Goal: Share content: Share content

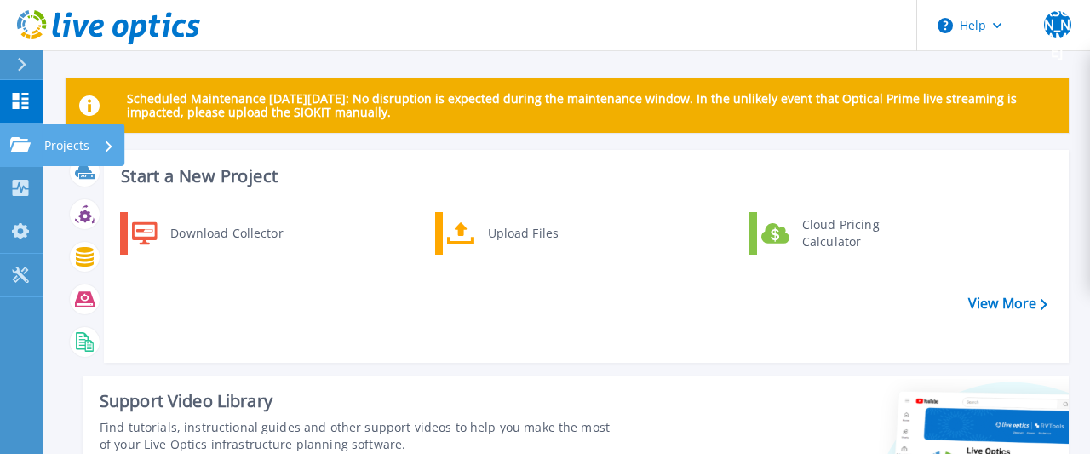
click at [74, 136] on p "Projects" at bounding box center [66, 145] width 45 height 44
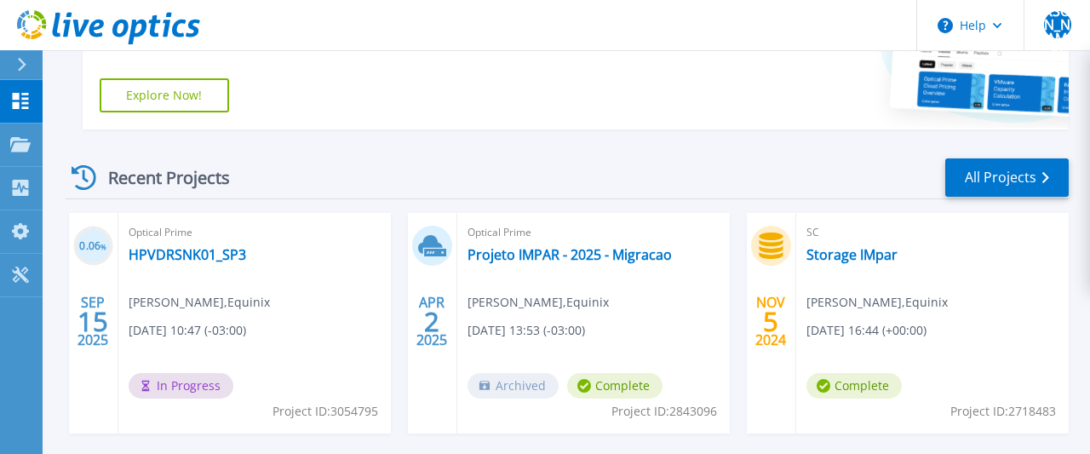
scroll to position [531, 0]
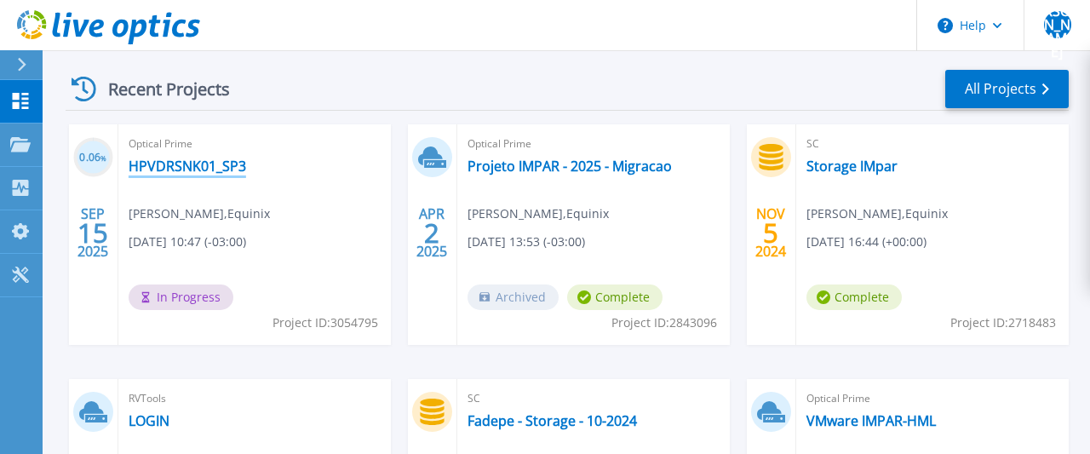
click at [202, 169] on link "HPVDRSNK01_SP3" at bounding box center [188, 166] width 118 height 17
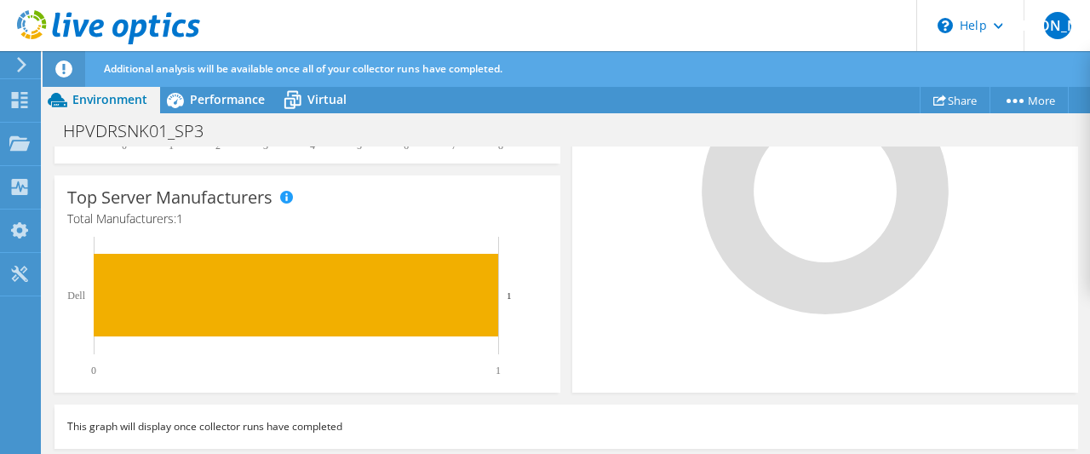
scroll to position [495, 0]
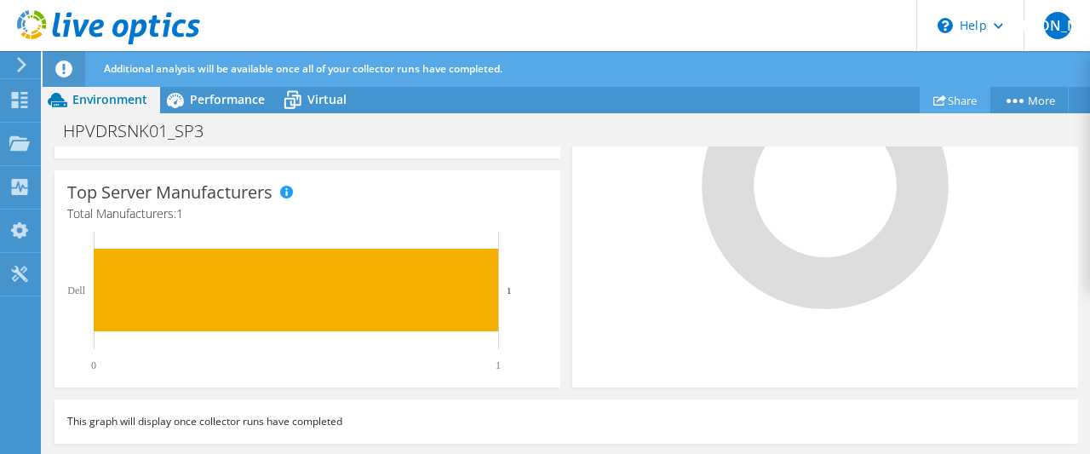
click at [948, 97] on link "Share" at bounding box center [955, 100] width 71 height 26
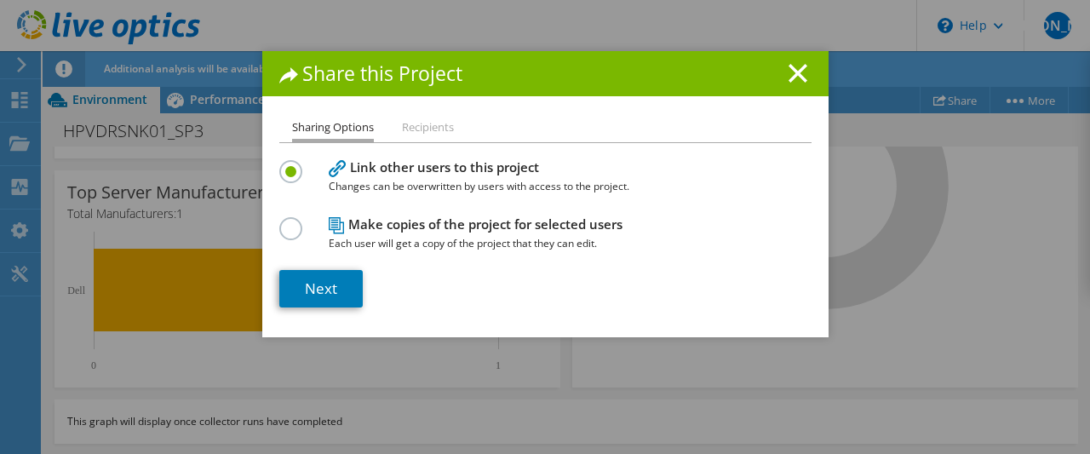
click at [430, 126] on li "Recipients" at bounding box center [428, 128] width 52 height 21
click at [294, 164] on label at bounding box center [294, 162] width 30 height 4
click at [0, 0] on input "radio" at bounding box center [0, 0] width 0 height 0
click at [332, 285] on link "Next" at bounding box center [320, 288] width 83 height 37
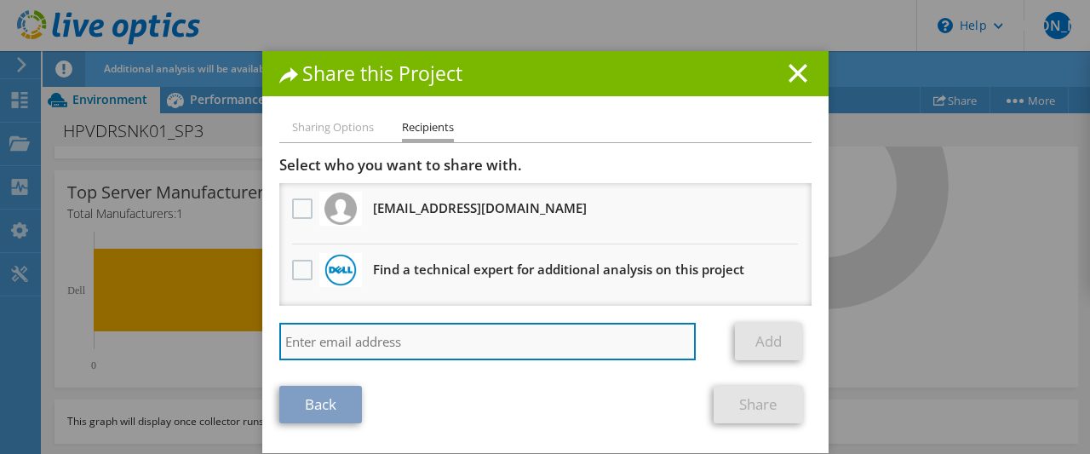
click at [559, 347] on input "search" at bounding box center [487, 341] width 417 height 37
click at [437, 346] on input "search" at bounding box center [487, 341] width 417 height 37
paste input "rmagro@equinix.com"
type input "rmagro@equinix.com"
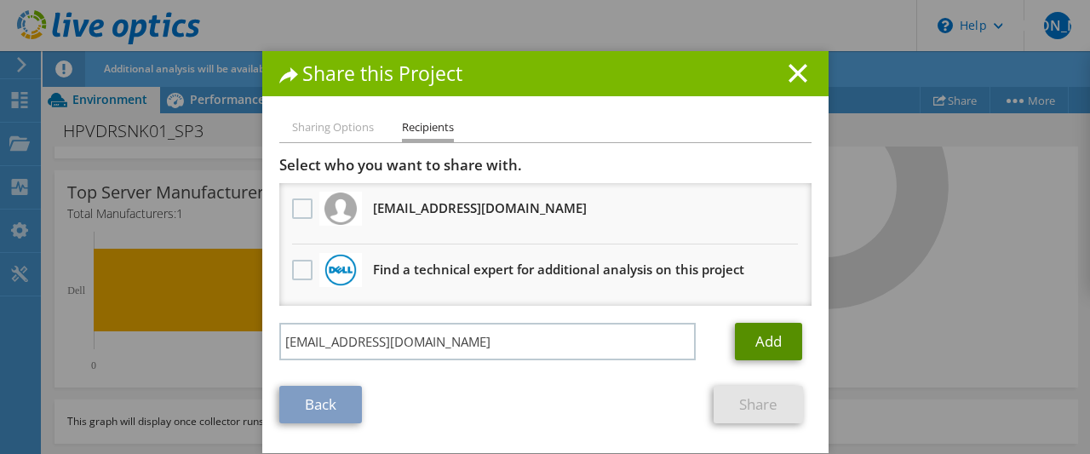
click at [767, 341] on link "Add" at bounding box center [768, 341] width 67 height 37
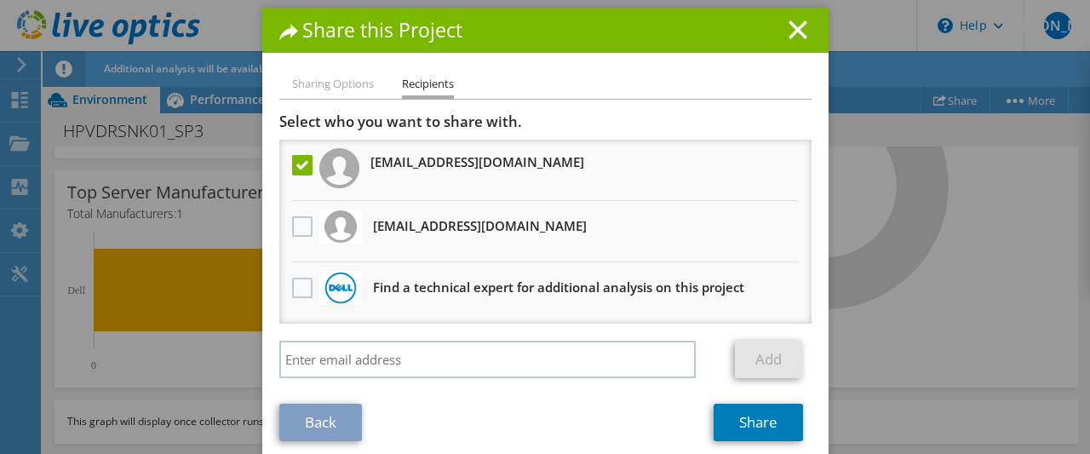
scroll to position [61, 0]
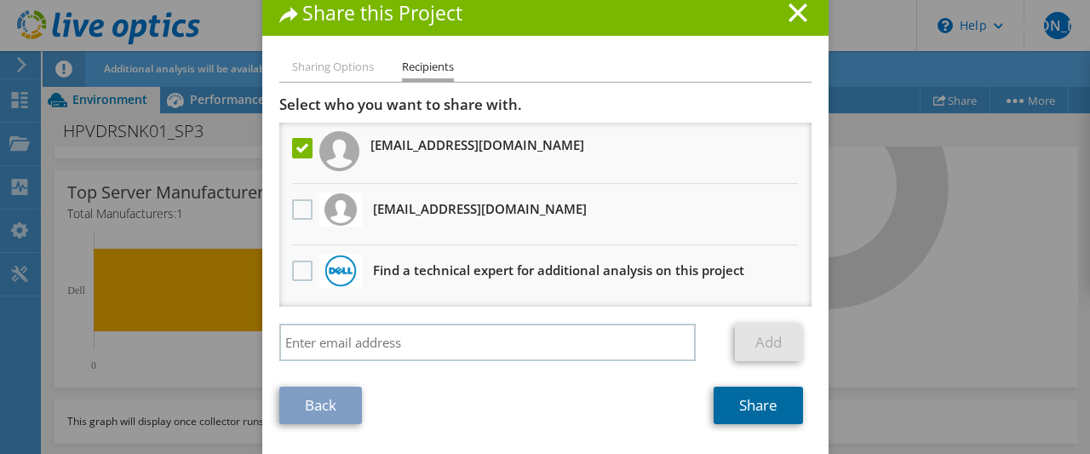
click at [756, 400] on link "Share" at bounding box center [758, 405] width 89 height 37
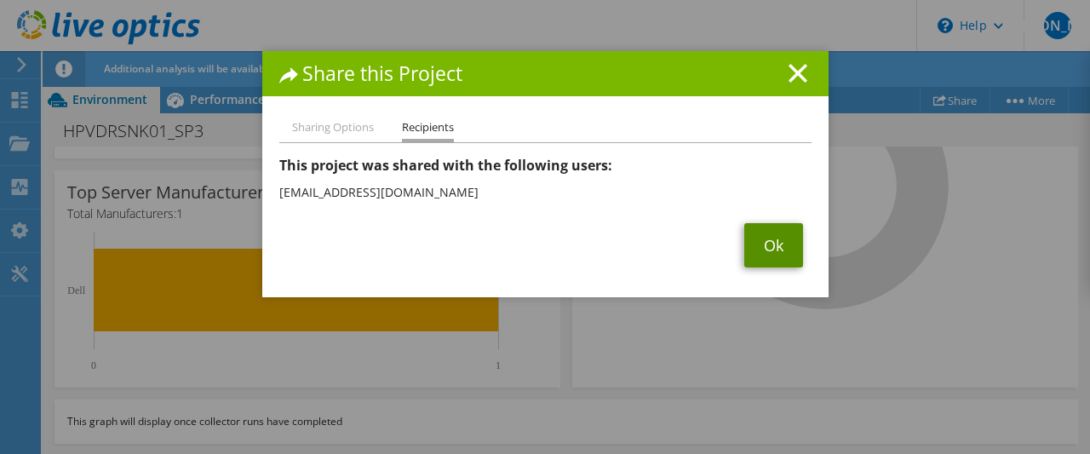
click at [767, 241] on link "Ok" at bounding box center [773, 245] width 59 height 44
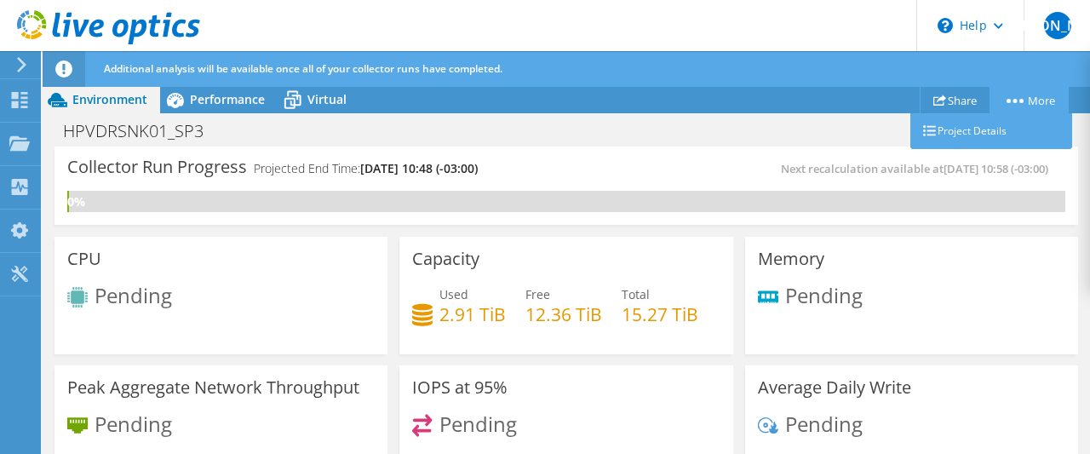
click at [1041, 101] on link "More" at bounding box center [1028, 100] width 79 height 26
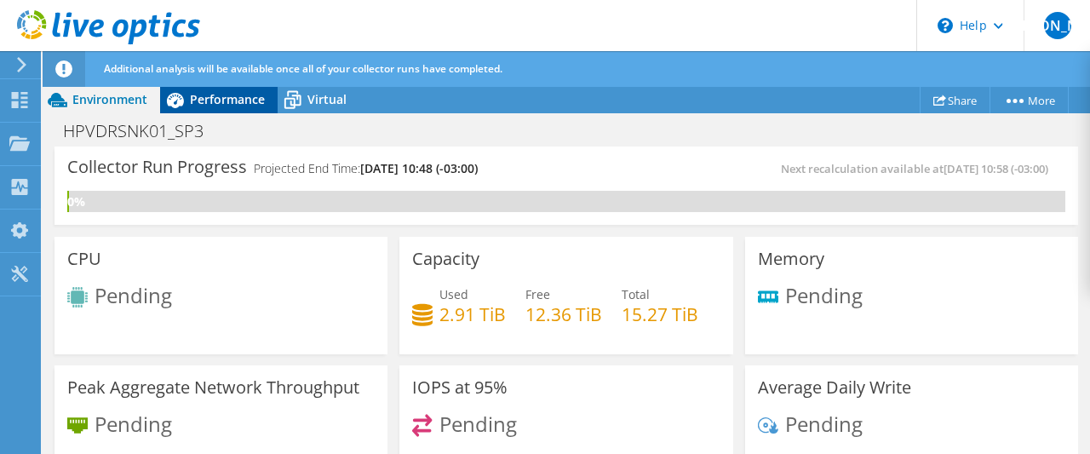
click at [219, 95] on span "Performance" at bounding box center [227, 99] width 75 height 16
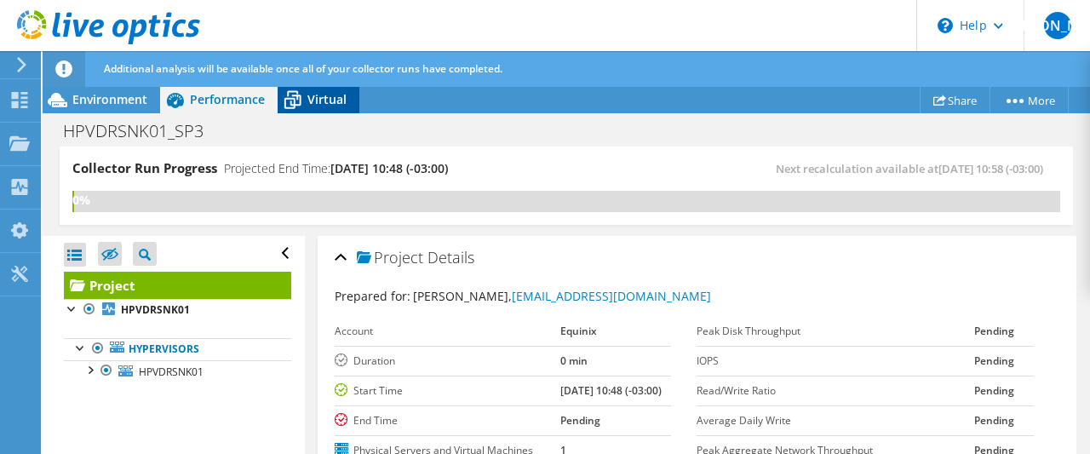
click at [320, 98] on span "Virtual" at bounding box center [326, 99] width 39 height 16
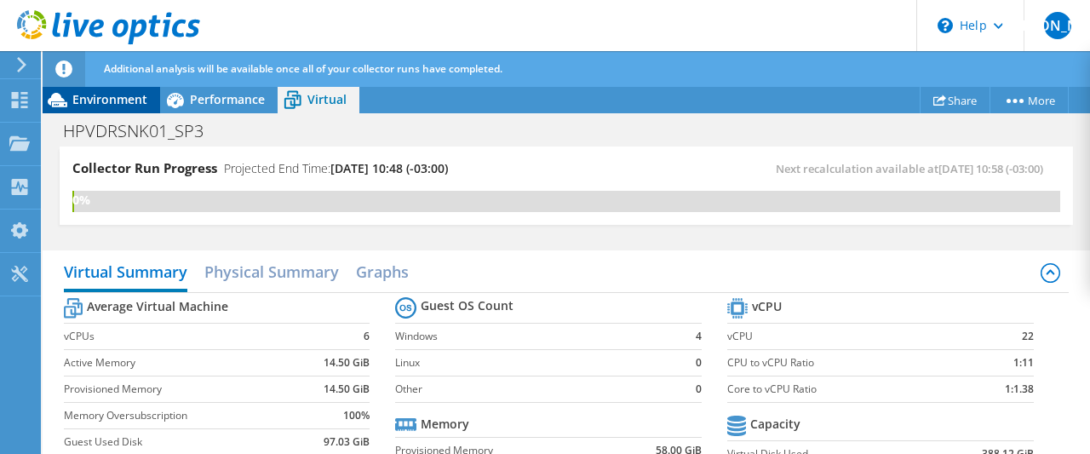
click at [93, 106] on span "Environment" at bounding box center [109, 99] width 75 height 16
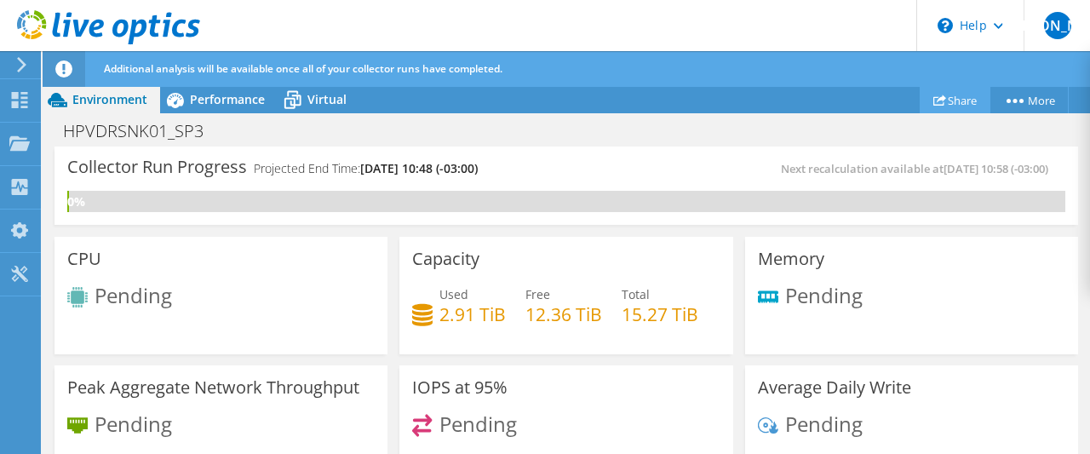
click at [956, 101] on link "Share" at bounding box center [955, 100] width 71 height 26
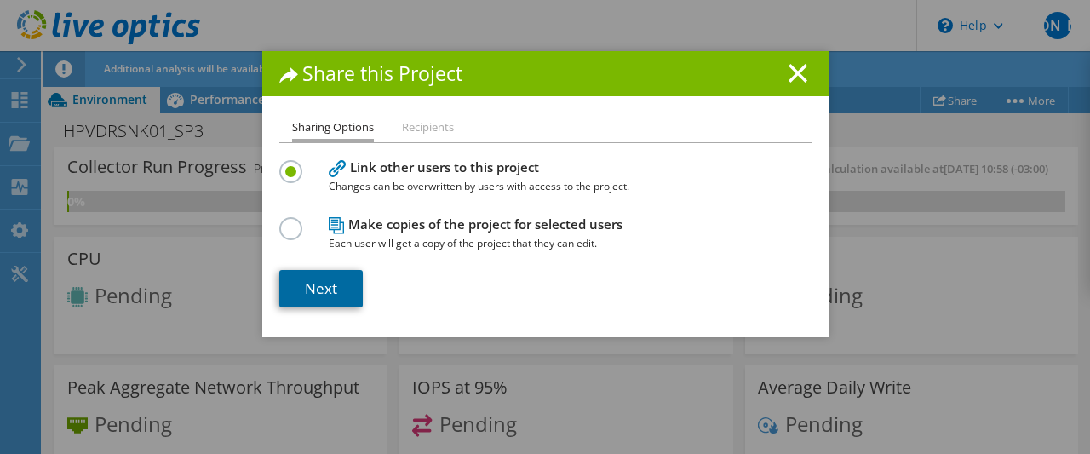
click at [328, 285] on link "Next" at bounding box center [320, 288] width 83 height 37
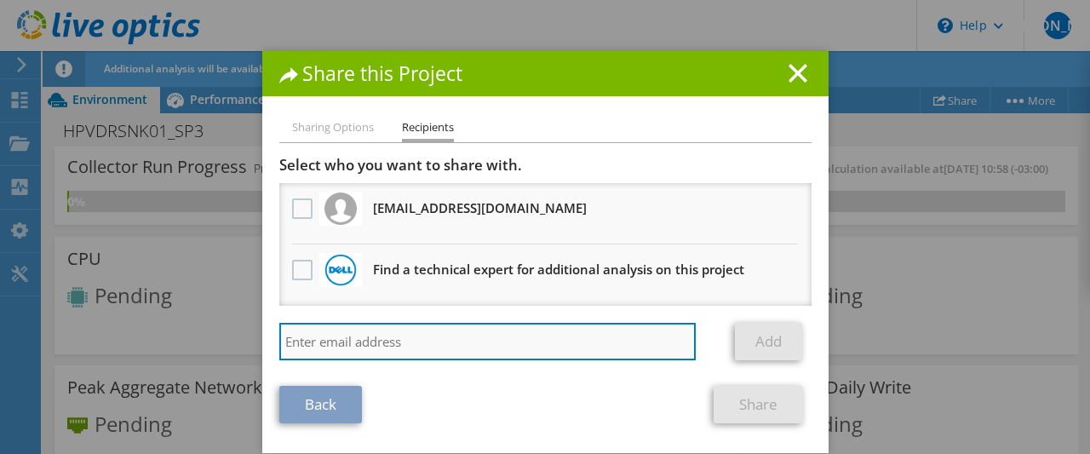
click at [439, 347] on input "search" at bounding box center [487, 341] width 417 height 37
paste input "[EMAIL_ADDRESS][DOMAIN_NAME]"
type input "bfigueiredo@equinix.com"
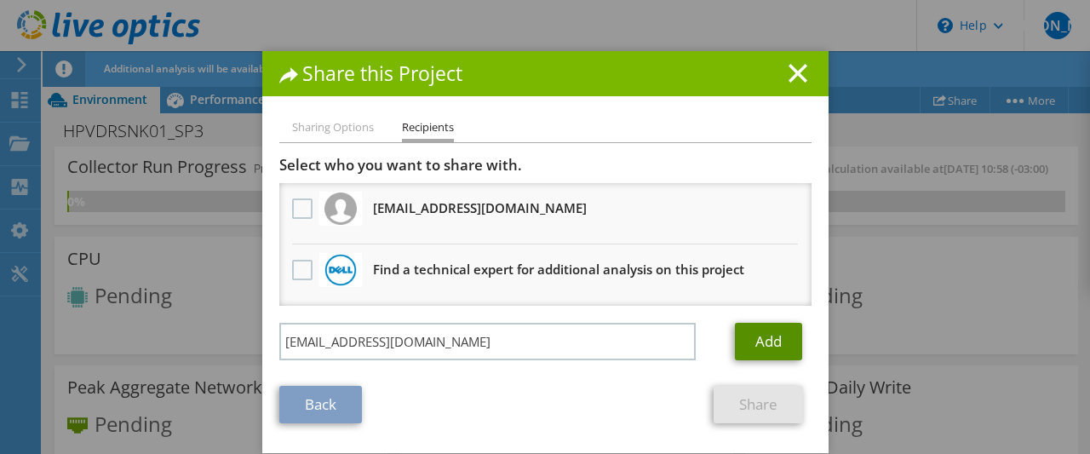
click at [766, 341] on link "Add" at bounding box center [768, 341] width 67 height 37
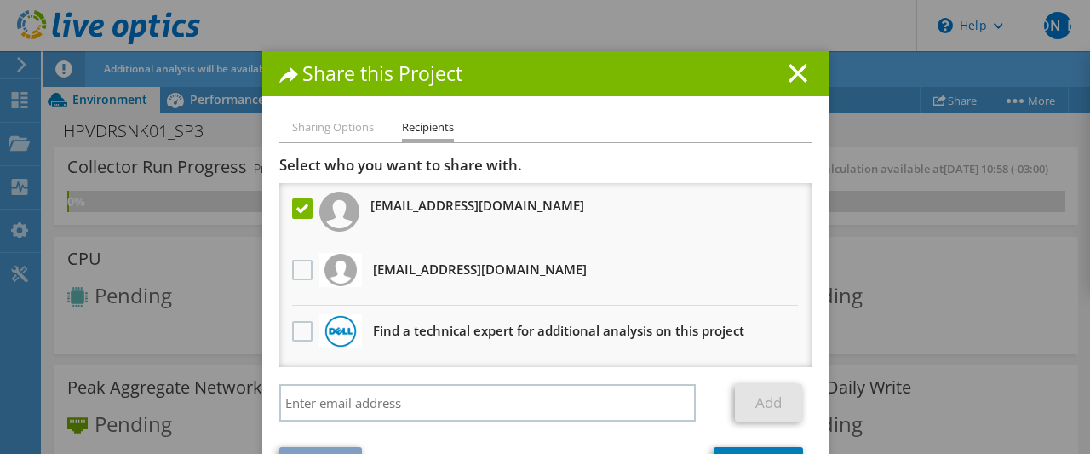
scroll to position [61, 0]
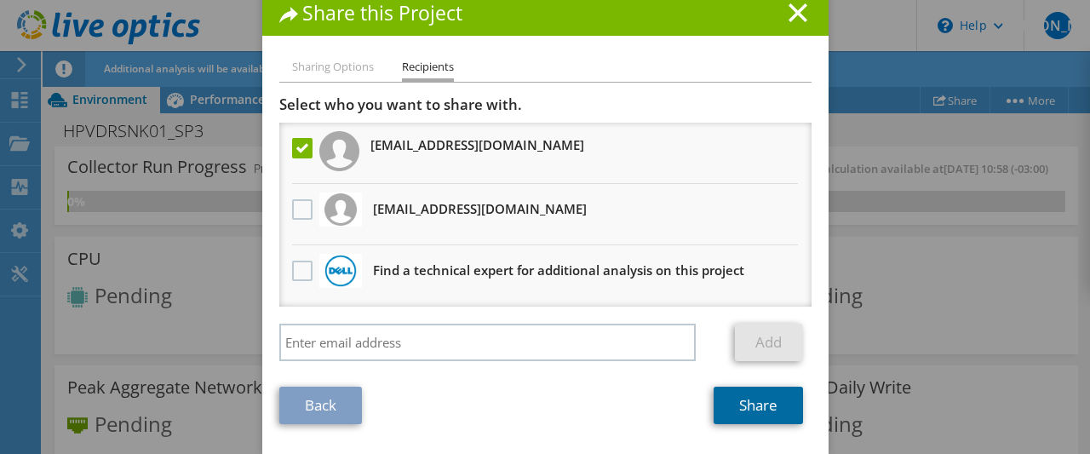
click at [755, 406] on link "Share" at bounding box center [758, 405] width 89 height 37
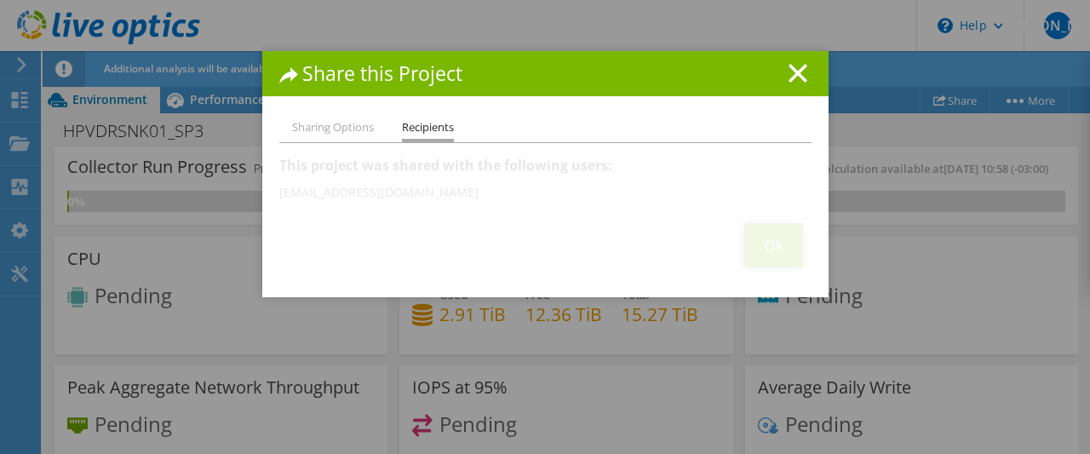
scroll to position [0, 0]
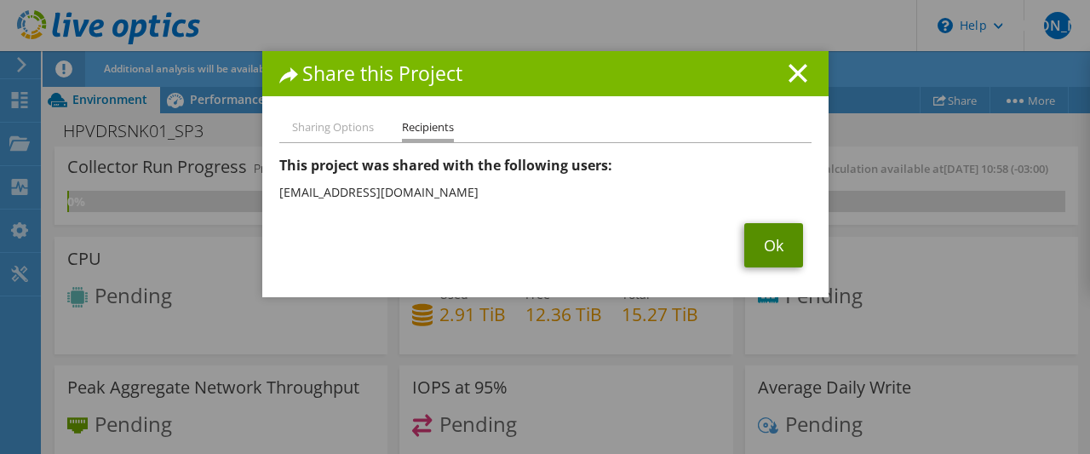
click at [777, 241] on link "Ok" at bounding box center [773, 245] width 59 height 44
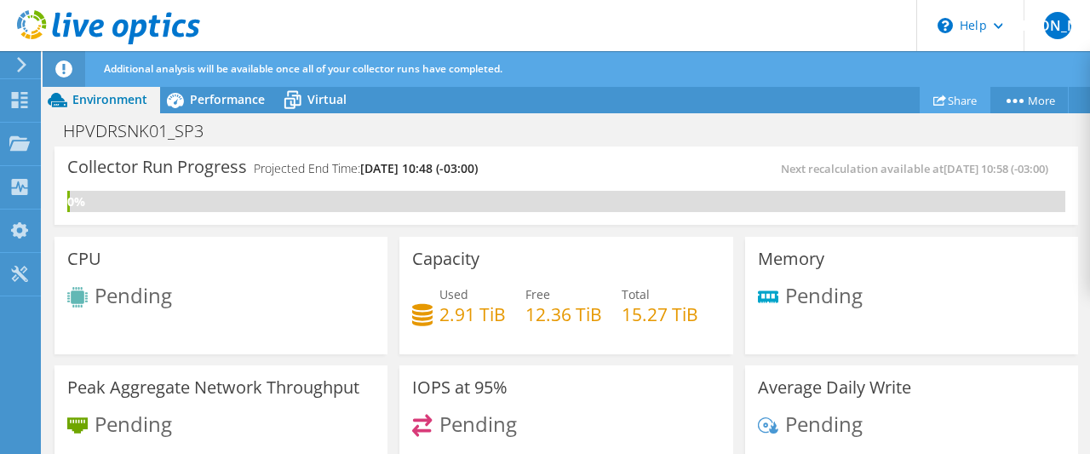
click at [959, 101] on link "Share" at bounding box center [955, 100] width 71 height 26
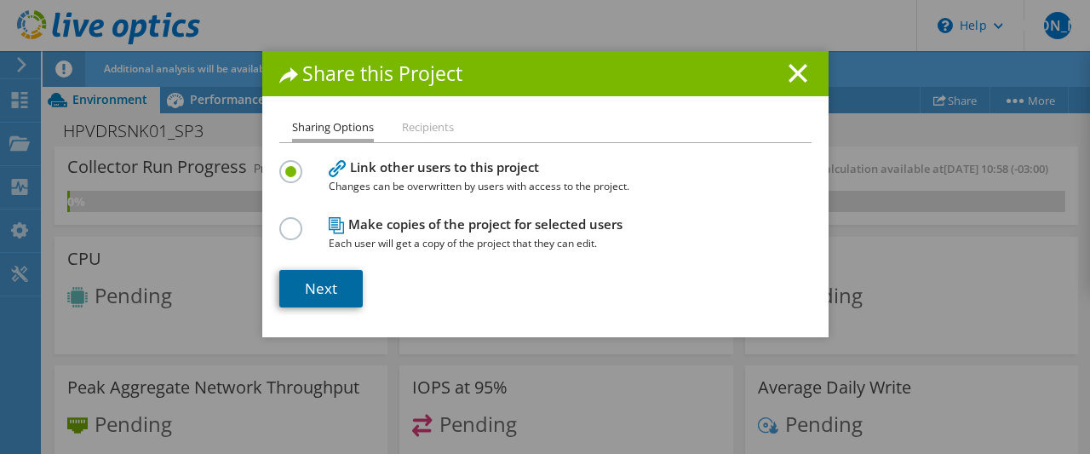
click at [318, 285] on link "Next" at bounding box center [320, 288] width 83 height 37
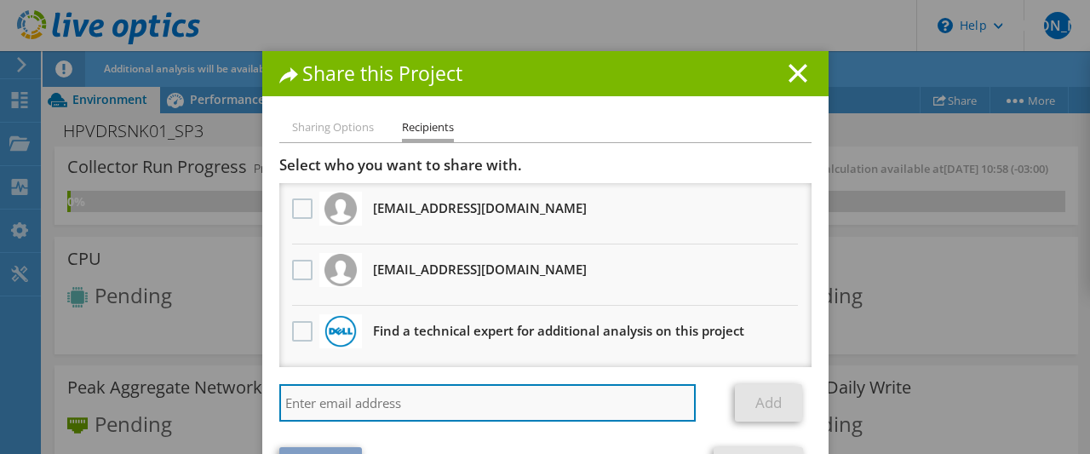
click at [367, 404] on input "search" at bounding box center [487, 402] width 417 height 37
type input "[EMAIL_ADDRESS][DOMAIN_NAME]"
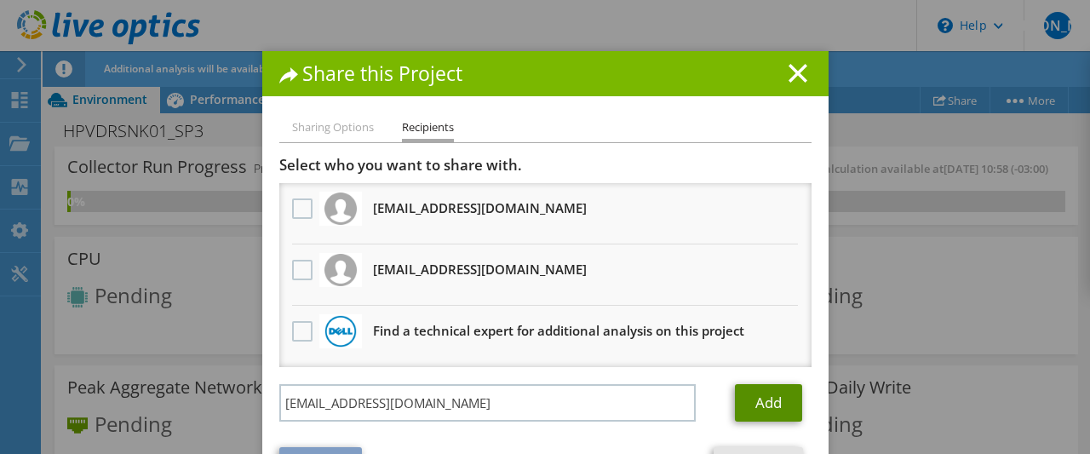
click at [777, 399] on link "Add" at bounding box center [768, 402] width 67 height 37
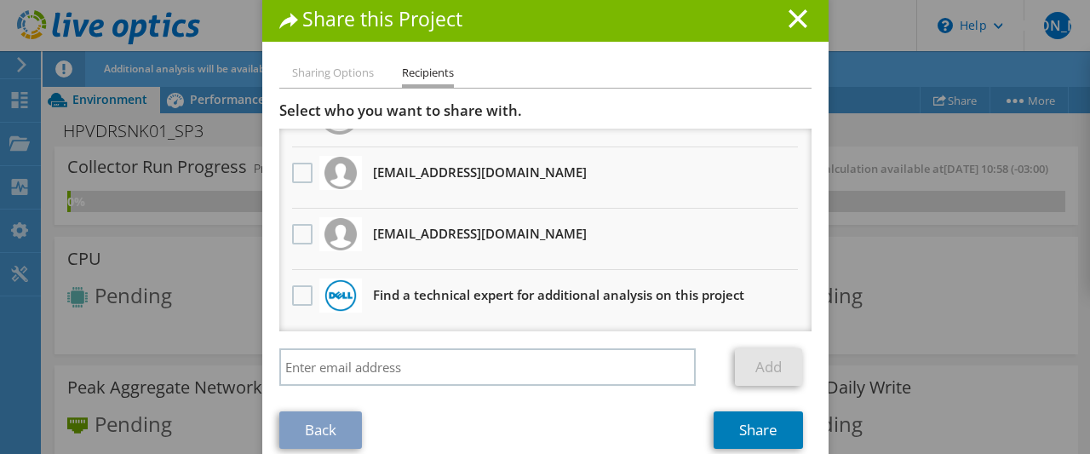
scroll to position [80, 0]
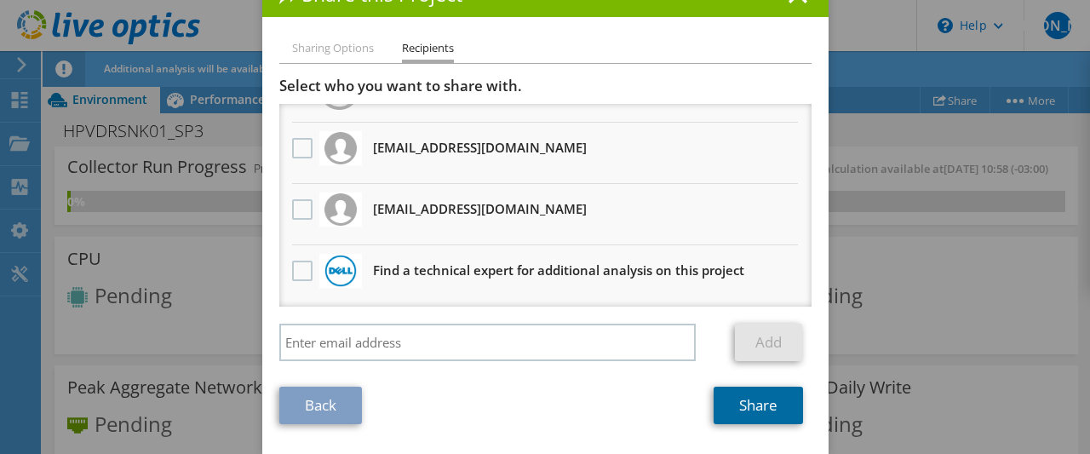
click at [754, 404] on link "Share" at bounding box center [758, 405] width 89 height 37
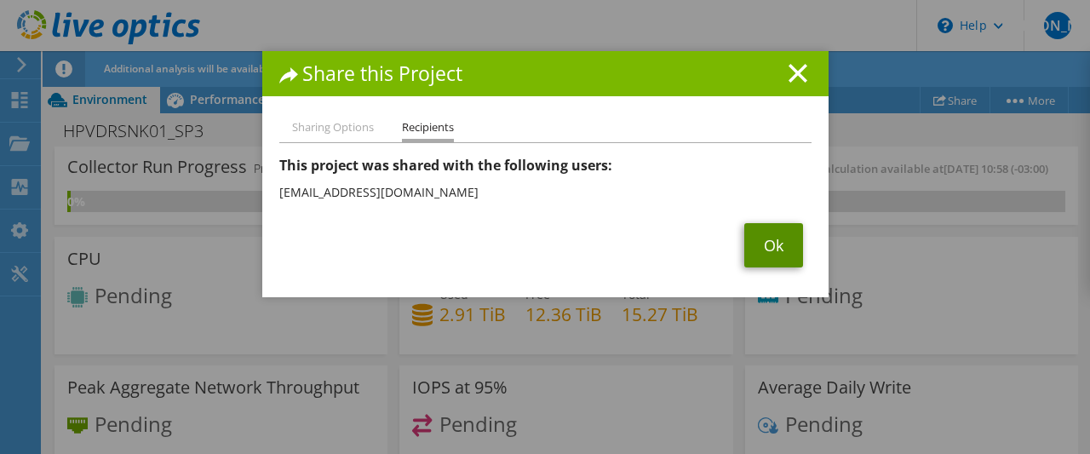
click at [776, 246] on link "Ok" at bounding box center [773, 245] width 59 height 44
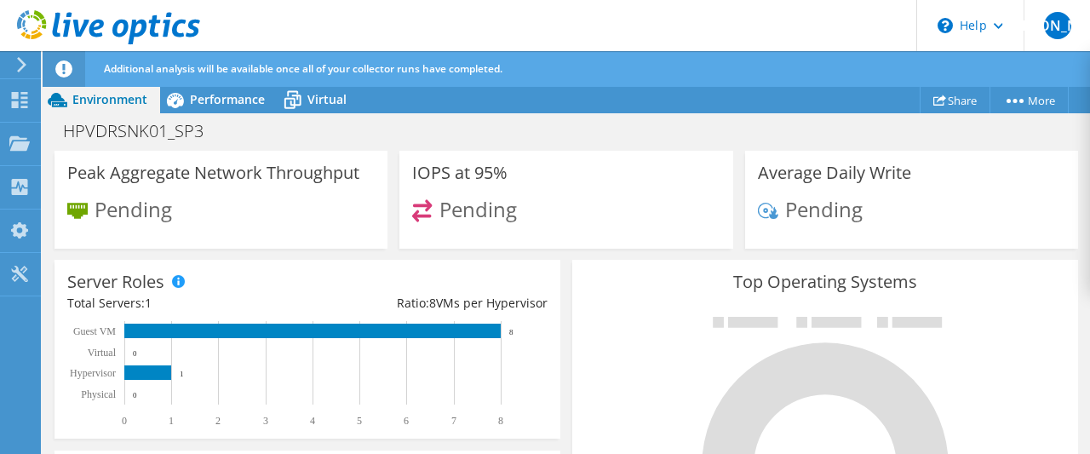
scroll to position [82, 0]
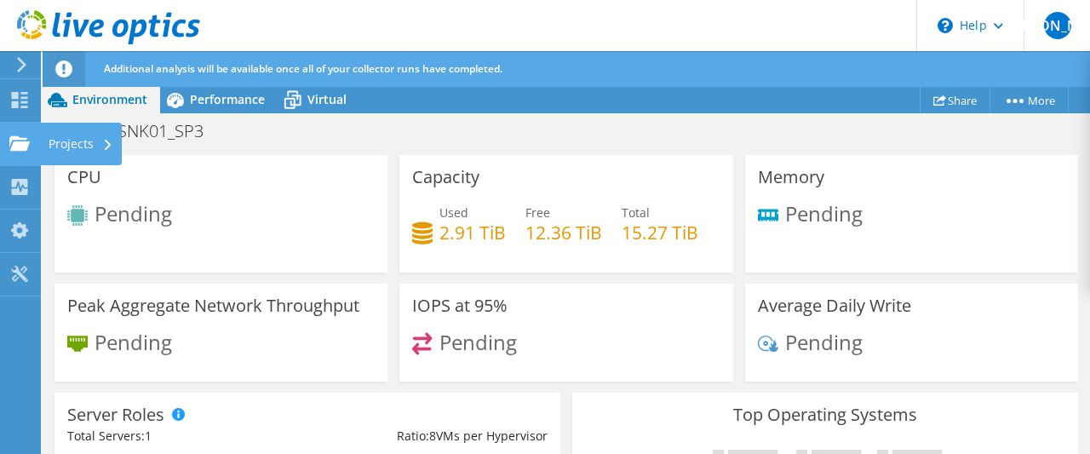
click at [86, 146] on div "Projects" at bounding box center [81, 144] width 82 height 43
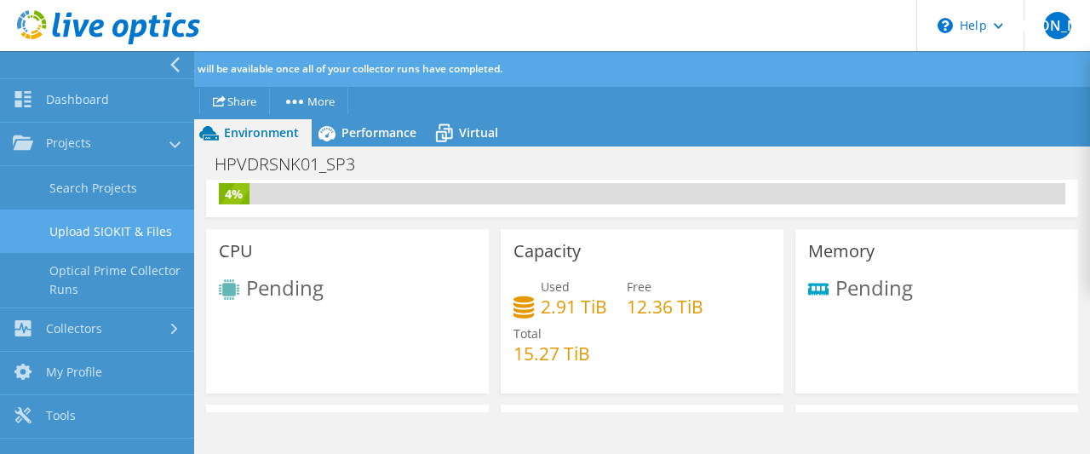
click at [111, 229] on link "Upload SIOKIT & Files" at bounding box center [97, 230] width 194 height 43
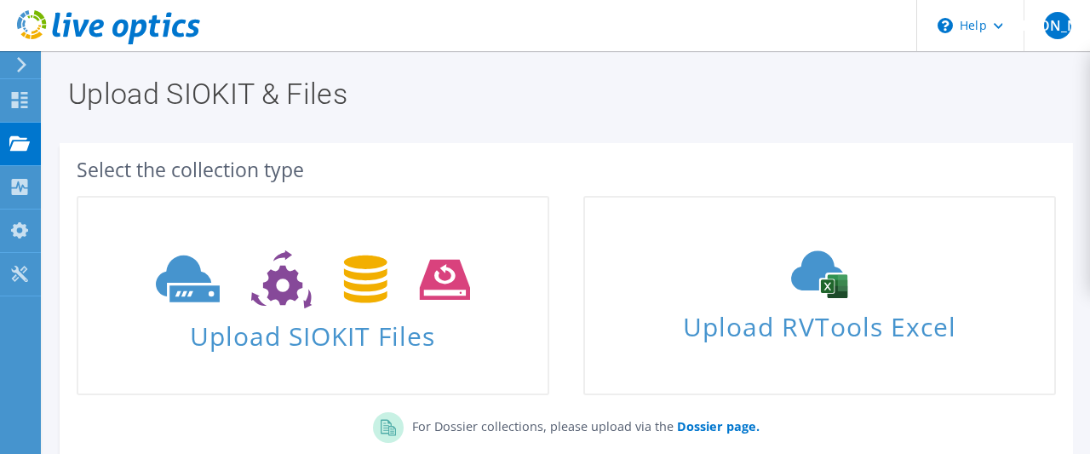
click at [308, 333] on span "Upload SIOKIT Files" at bounding box center [312, 331] width 469 height 37
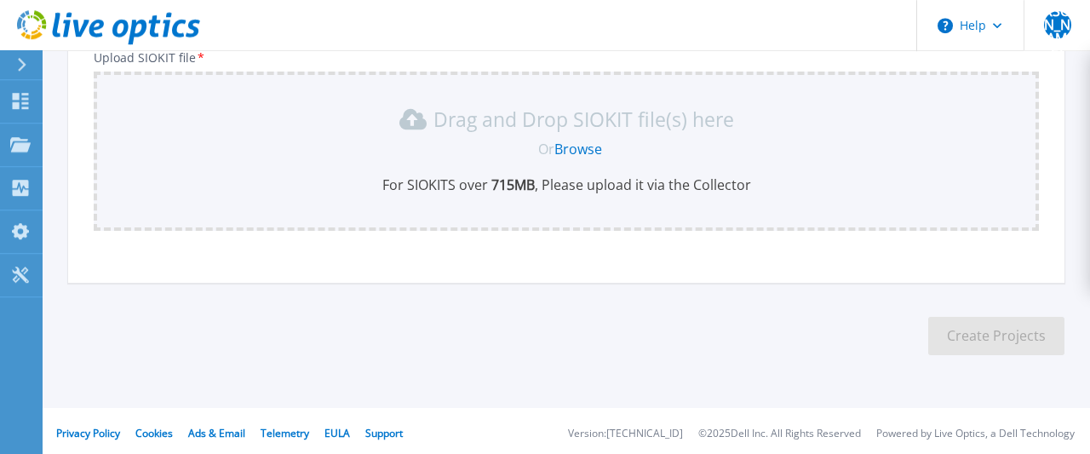
scroll to position [221, 0]
click at [587, 144] on link "Browse" at bounding box center [578, 147] width 48 height 19
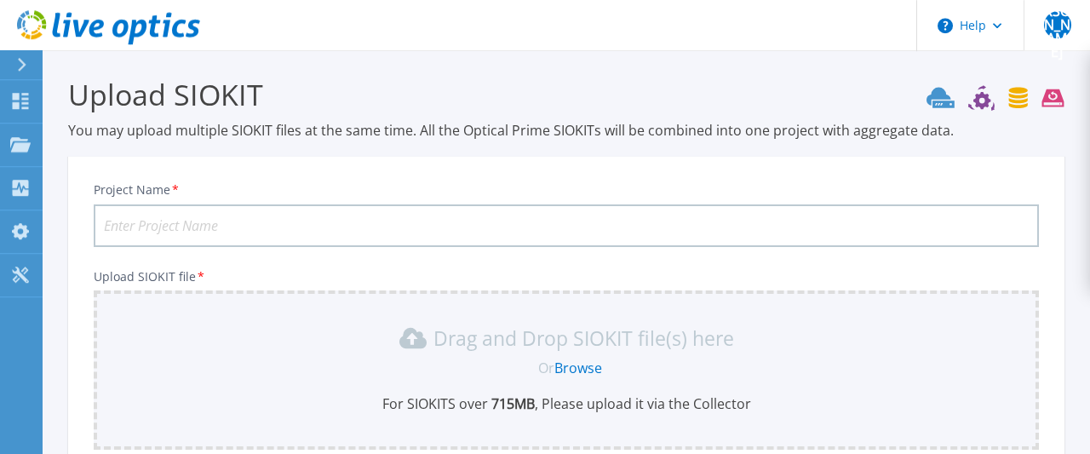
scroll to position [0, 0]
click at [376, 224] on input "Project Name *" at bounding box center [566, 226] width 945 height 43
click at [202, 227] on input "Project Name *" at bounding box center [566, 226] width 945 height 43
paste input "HPVSNKCLU"
click at [202, 227] on input "HPVSNKCLU" at bounding box center [566, 226] width 945 height 43
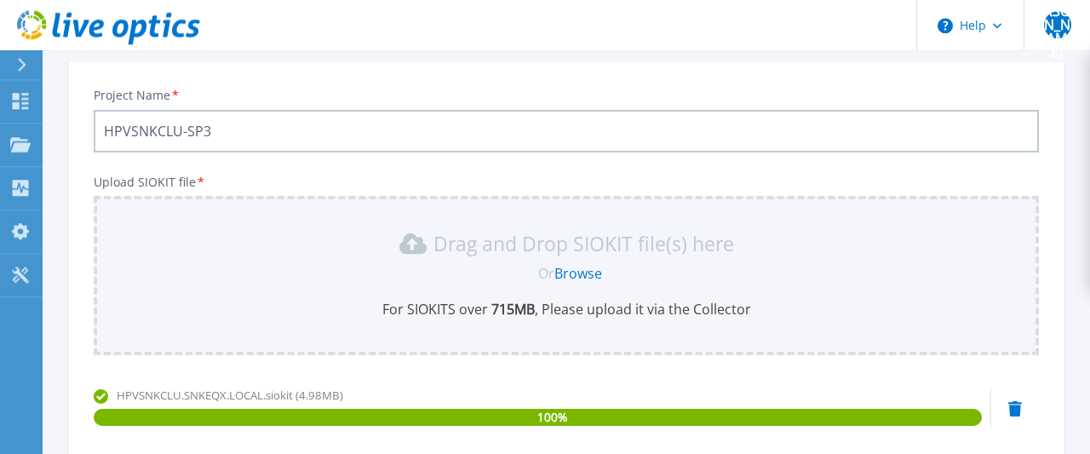
scroll to position [305, 0]
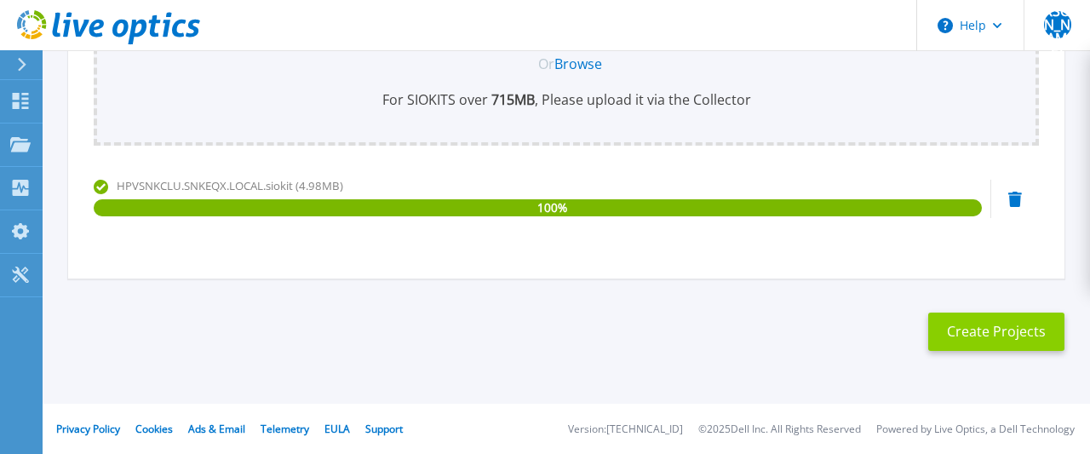
type input "HPVSNKCLU-SP3"
click at [963, 332] on button "Create Projects" at bounding box center [996, 332] width 136 height 38
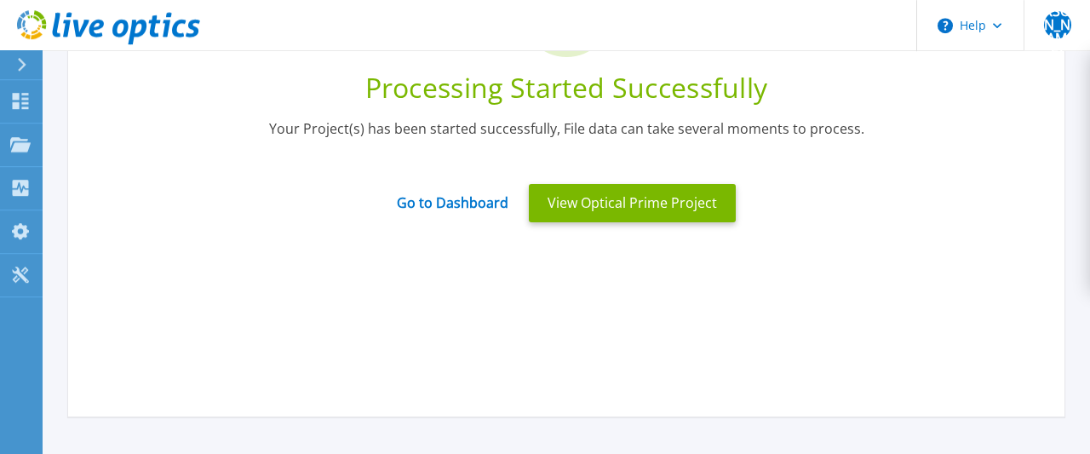
scroll to position [216, 0]
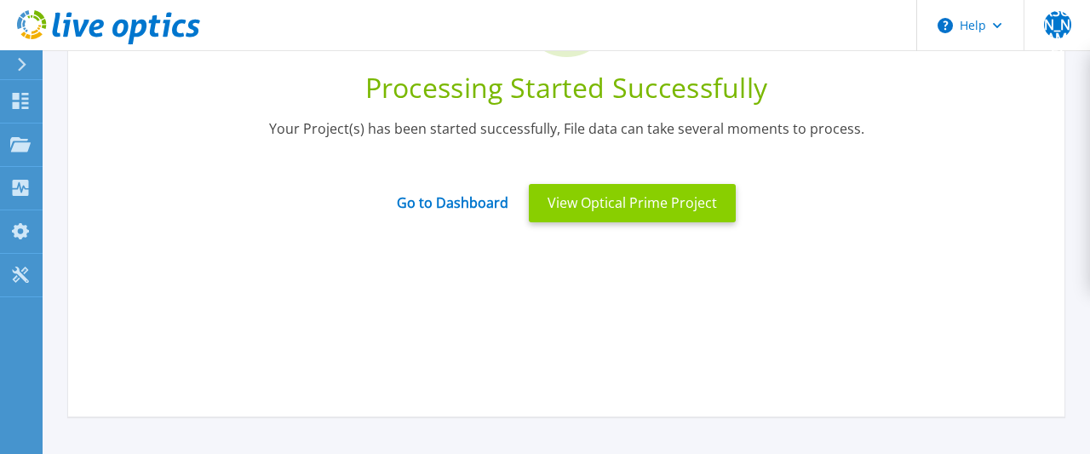
click at [632, 205] on button "View Optical Prime Project" at bounding box center [632, 203] width 207 height 38
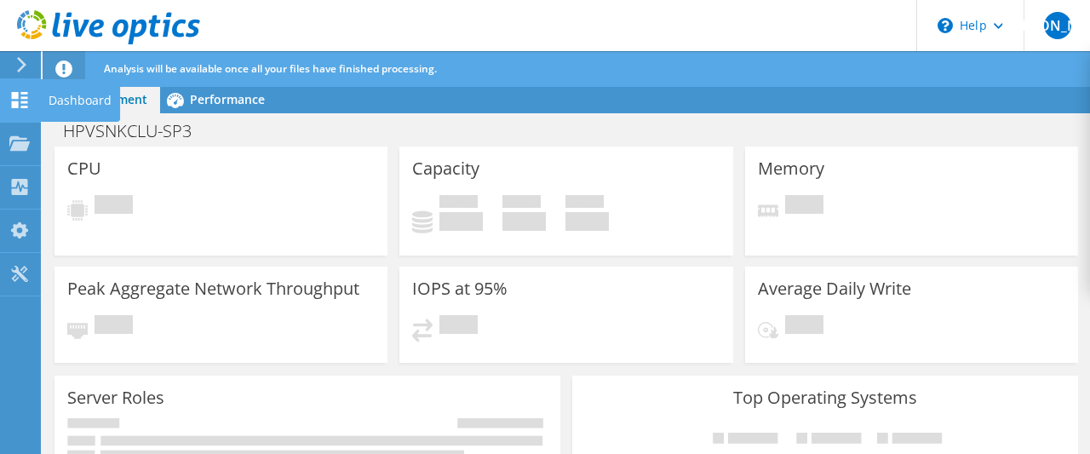
click at [18, 103] on use at bounding box center [20, 100] width 16 height 16
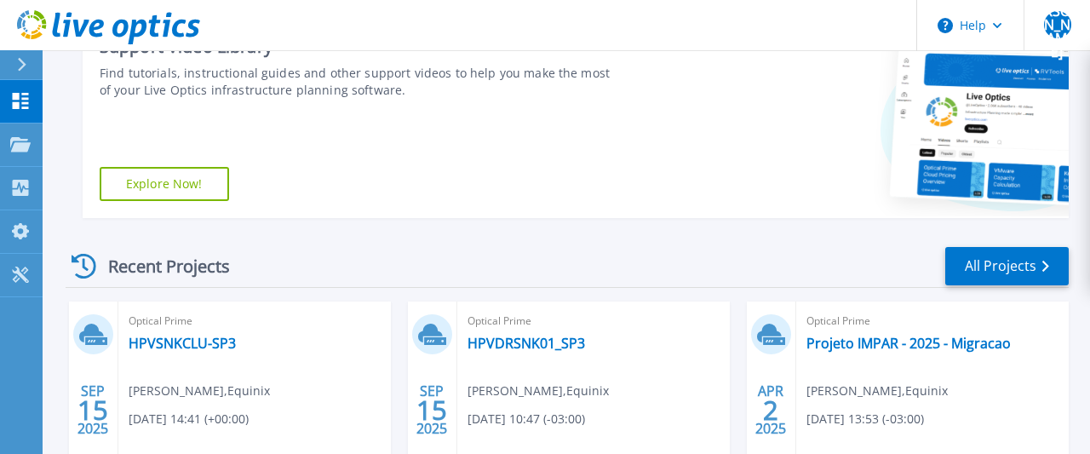
scroll to position [531, 0]
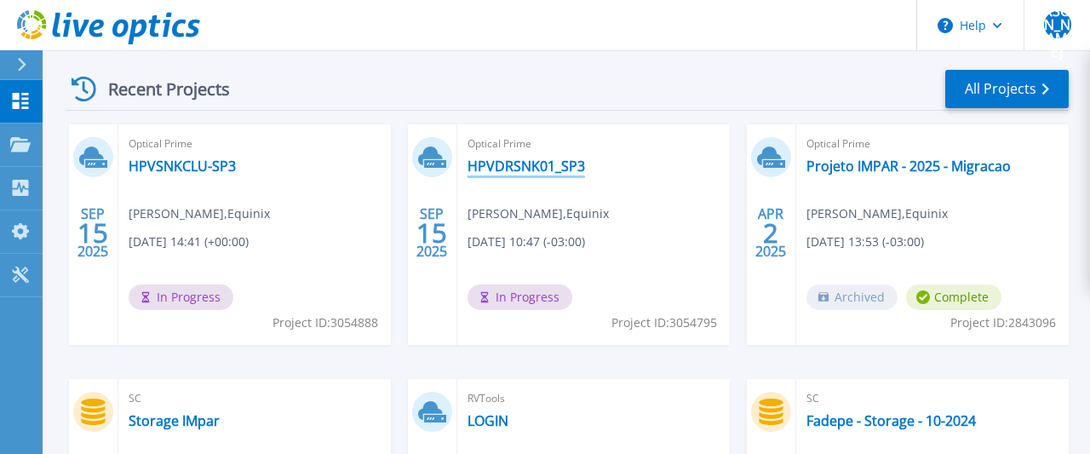
click at [549, 164] on link "HPVDRSNK01_SP3" at bounding box center [526, 166] width 118 height 17
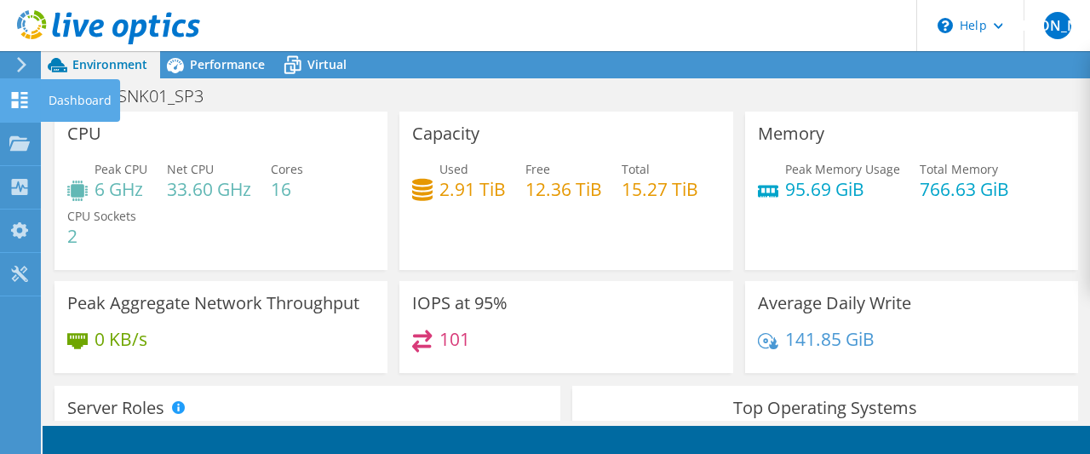
click at [22, 98] on use at bounding box center [20, 100] width 16 height 16
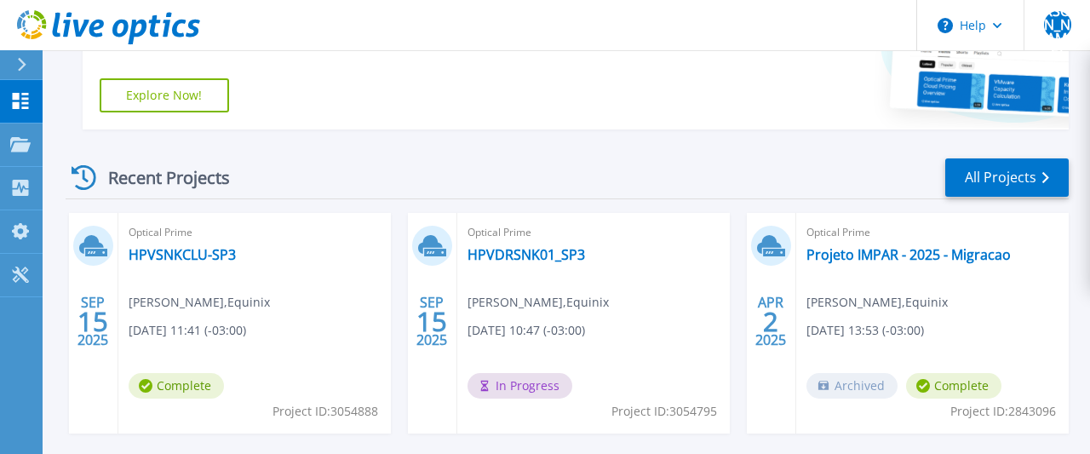
scroll to position [531, 0]
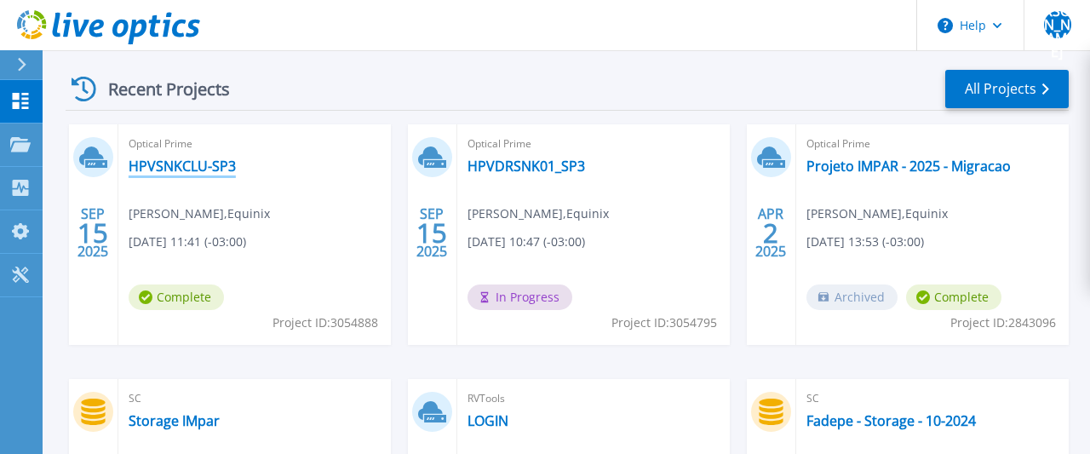
click at [217, 167] on link "HPVSNKCLU-SP3" at bounding box center [182, 166] width 107 height 17
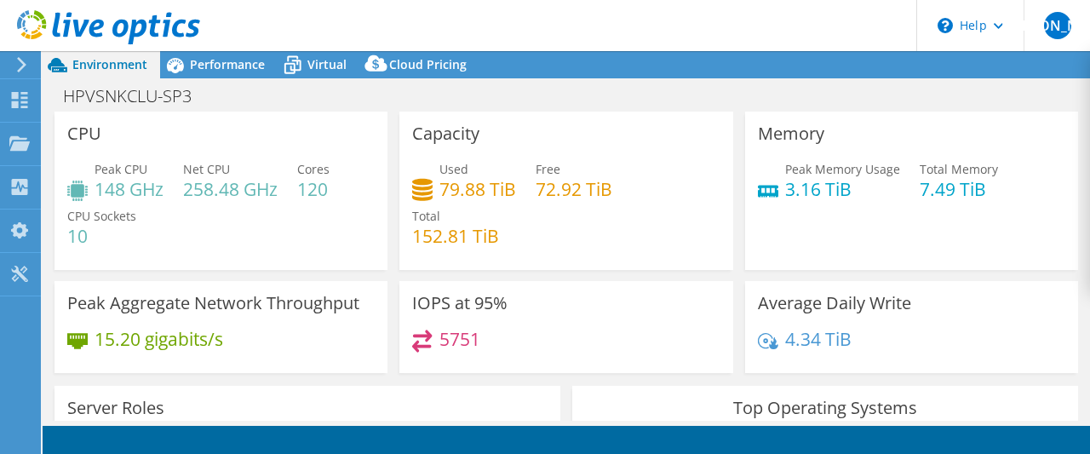
select select "USD"
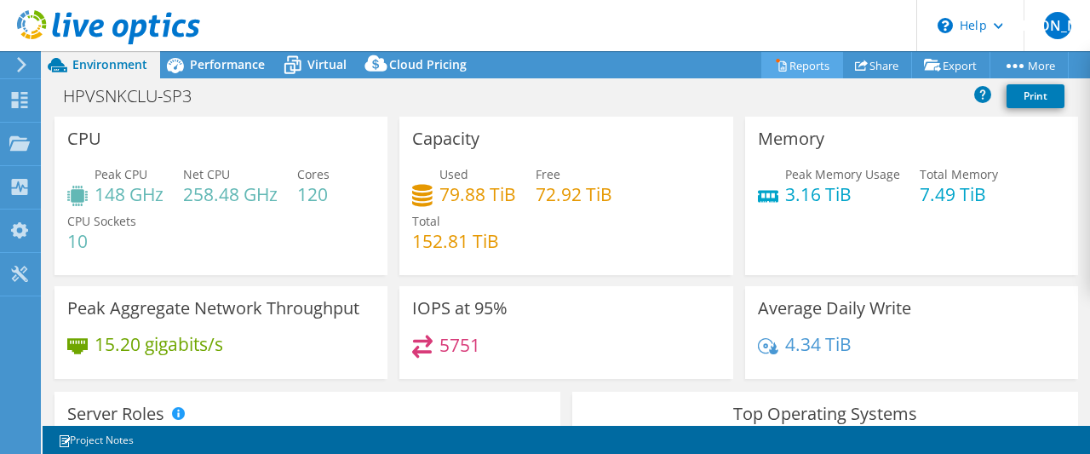
click at [795, 69] on link "Reports" at bounding box center [802, 65] width 82 height 26
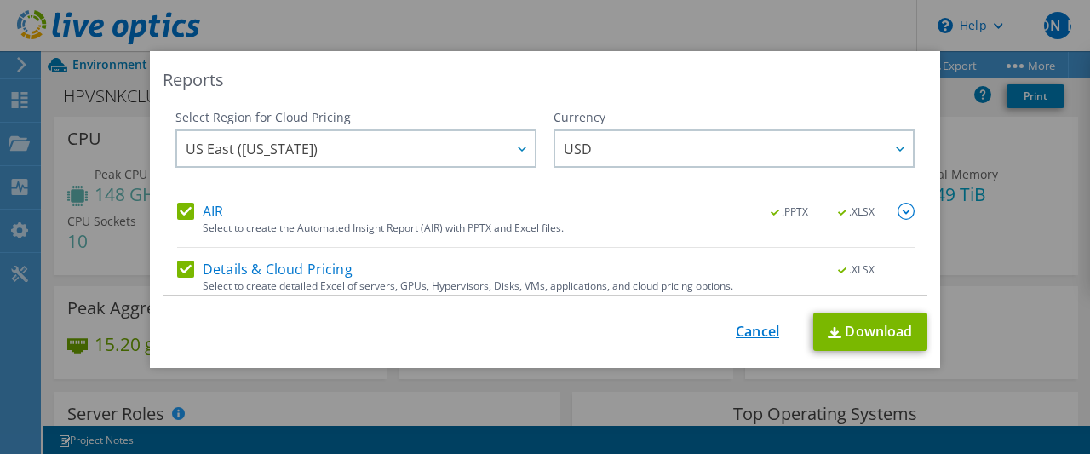
click at [751, 331] on link "Cancel" at bounding box center [757, 332] width 43 height 16
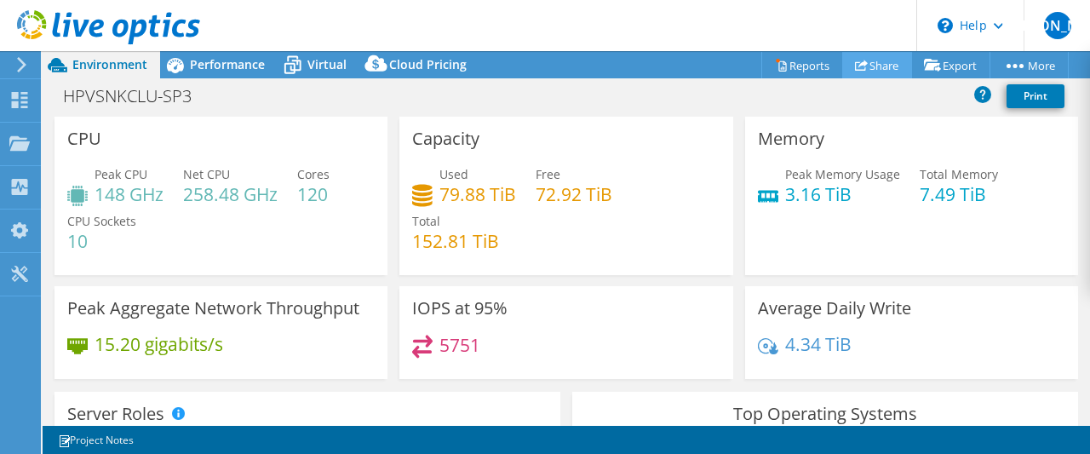
click at [875, 68] on link "Share" at bounding box center [877, 65] width 70 height 26
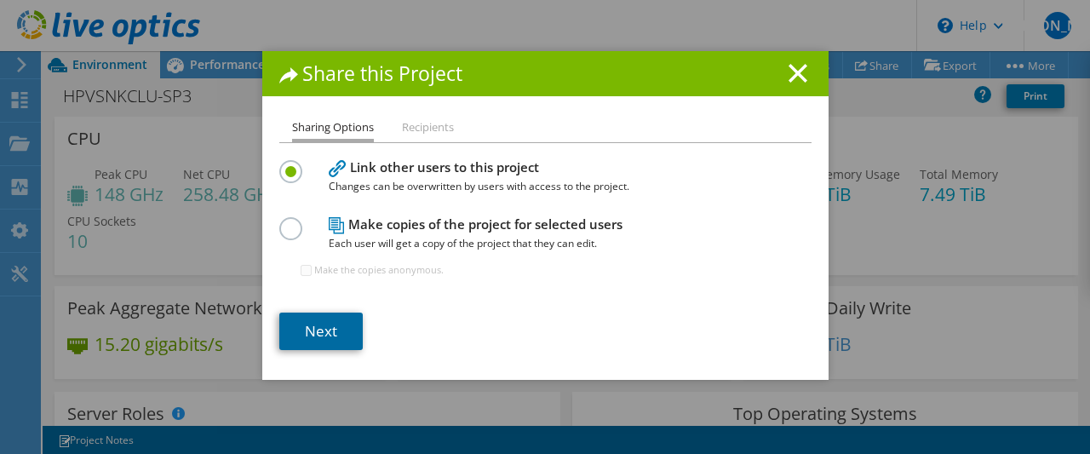
click at [327, 336] on link "Next" at bounding box center [320, 331] width 83 height 37
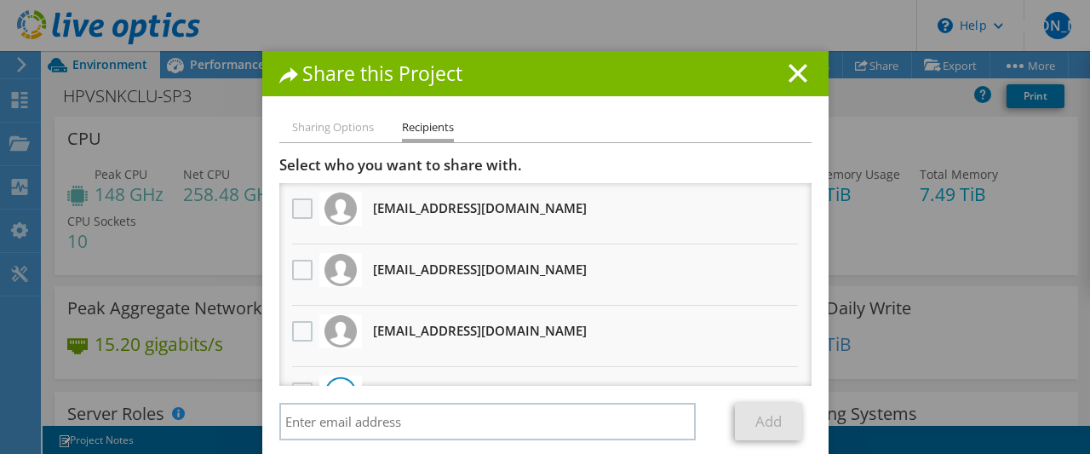
click at [306, 210] on label at bounding box center [304, 208] width 25 height 20
click at [0, 0] on input "checkbox" at bounding box center [0, 0] width 0 height 0
click at [302, 205] on label at bounding box center [304, 208] width 25 height 20
click at [0, 0] on input "checkbox" at bounding box center [0, 0] width 0 height 0
click at [419, 217] on h3 "rmagro@equinix.com Will receive an anonymous copy" at bounding box center [480, 207] width 214 height 27
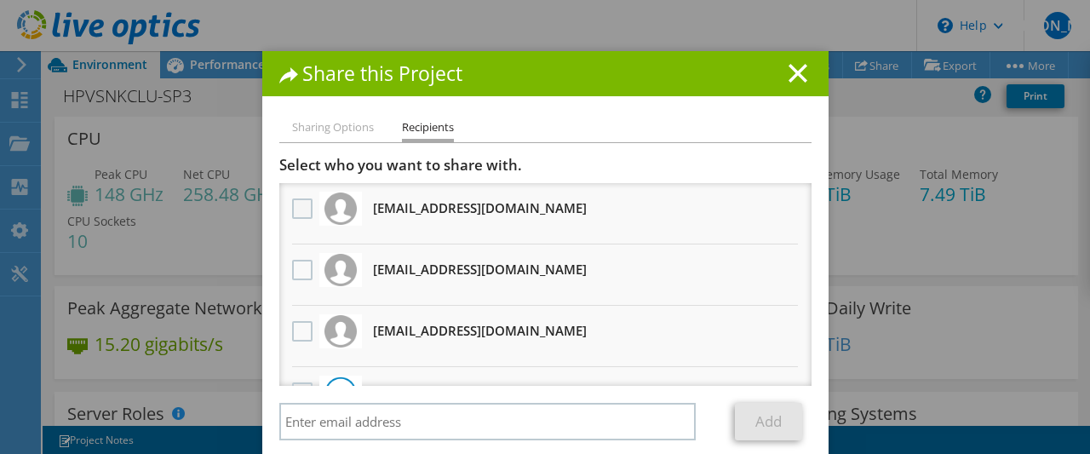
click at [293, 210] on label at bounding box center [304, 208] width 25 height 20
click at [0, 0] on input "checkbox" at bounding box center [0, 0] width 0 height 0
click at [301, 210] on label at bounding box center [304, 208] width 25 height 20
click at [0, 0] on input "checkbox" at bounding box center [0, 0] width 0 height 0
click at [301, 210] on label at bounding box center [304, 208] width 25 height 20
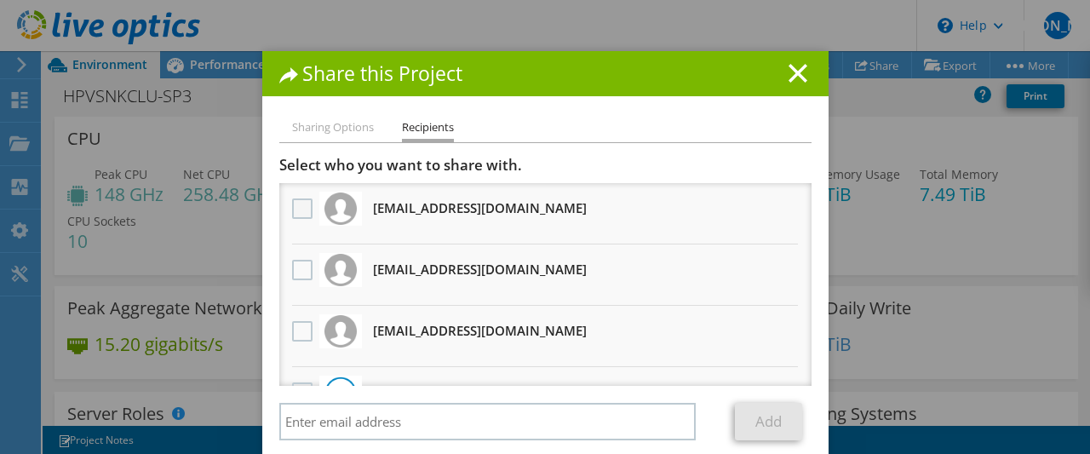
click at [0, 0] on input "checkbox" at bounding box center [0, 0] width 0 height 0
click at [337, 129] on li "Sharing Options" at bounding box center [333, 128] width 82 height 21
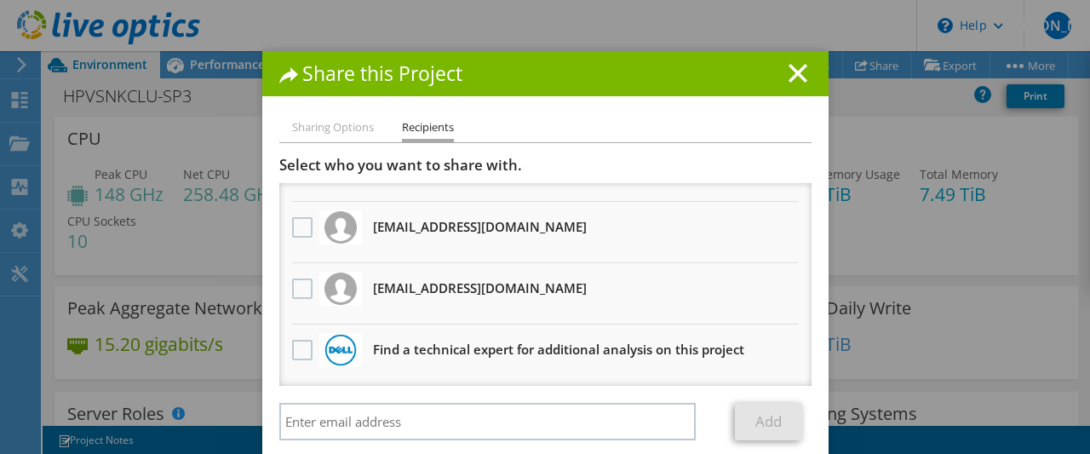
scroll to position [80, 0]
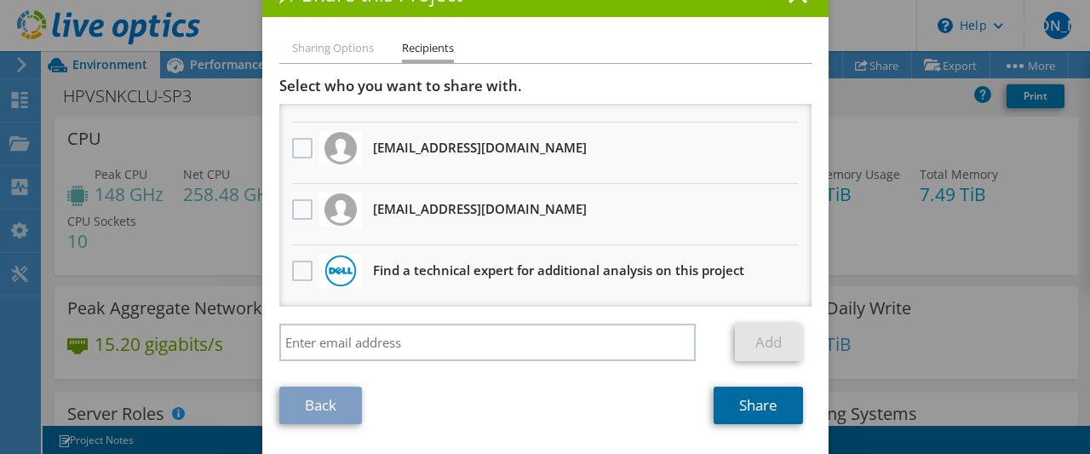
click at [764, 404] on link "Share" at bounding box center [758, 405] width 89 height 37
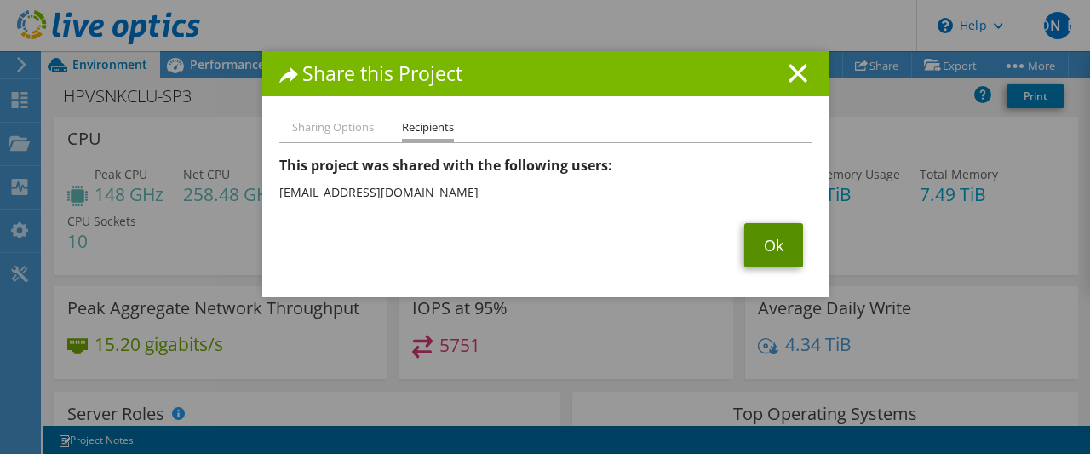
click at [771, 250] on link "Ok" at bounding box center [773, 245] width 59 height 44
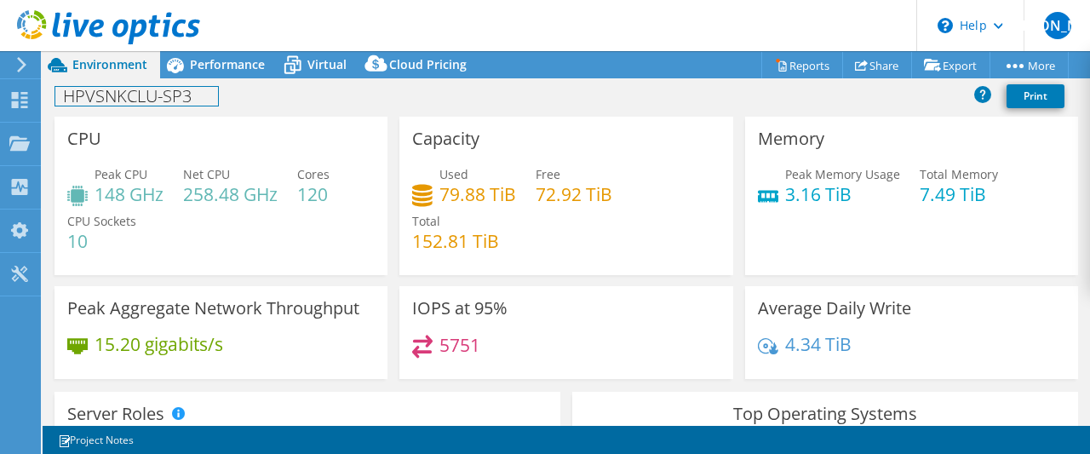
click at [209, 95] on h1 "HPVSNKCLU-SP3" at bounding box center [136, 96] width 163 height 19
click at [248, 92] on link at bounding box center [241, 94] width 24 height 21
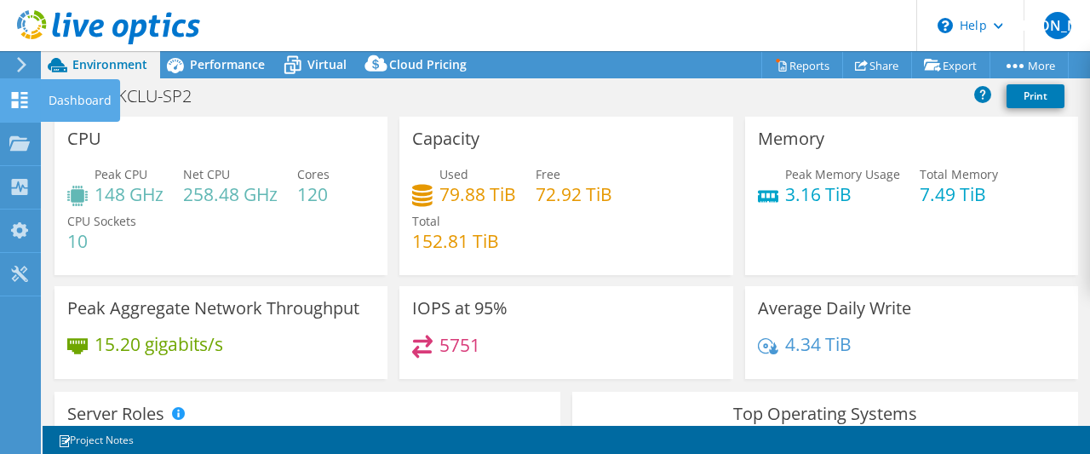
click at [78, 98] on div "Dashboard" at bounding box center [80, 100] width 80 height 43
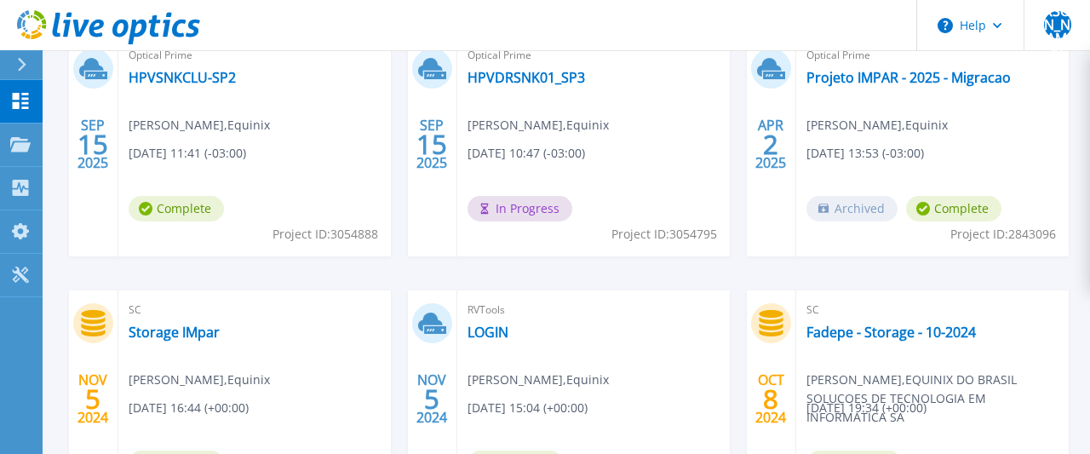
scroll to position [531, 0]
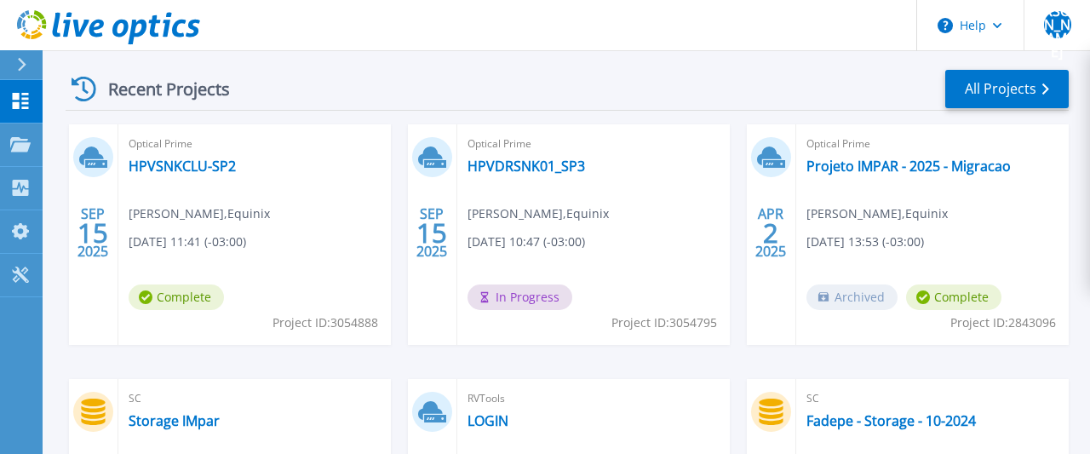
click at [694, 163] on div "Optical Prime HPVDRSNK01_SP3 Jorge Andrade , Equinix 09/15/2025, 10:47 (-03:00)…" at bounding box center [593, 234] width 272 height 221
click at [989, 83] on link "All Projects" at bounding box center [1006, 89] width 123 height 38
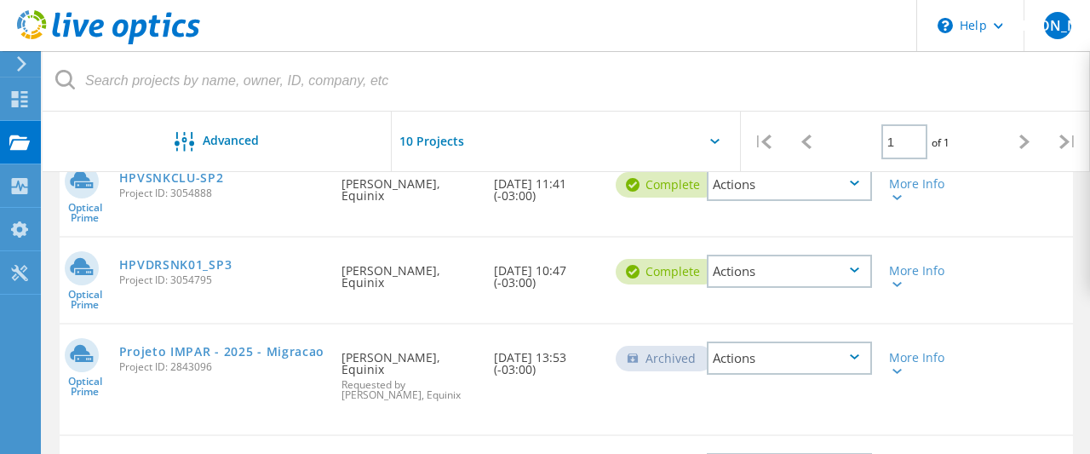
scroll to position [177, 0]
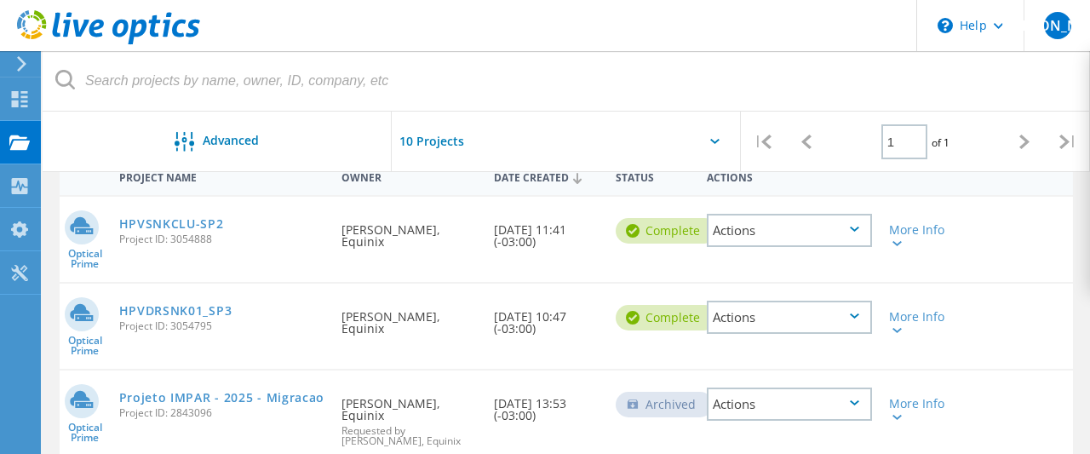
click at [854, 313] on div "Actions" at bounding box center [789, 317] width 165 height 33
click at [859, 320] on div "Actions" at bounding box center [789, 317] width 165 height 33
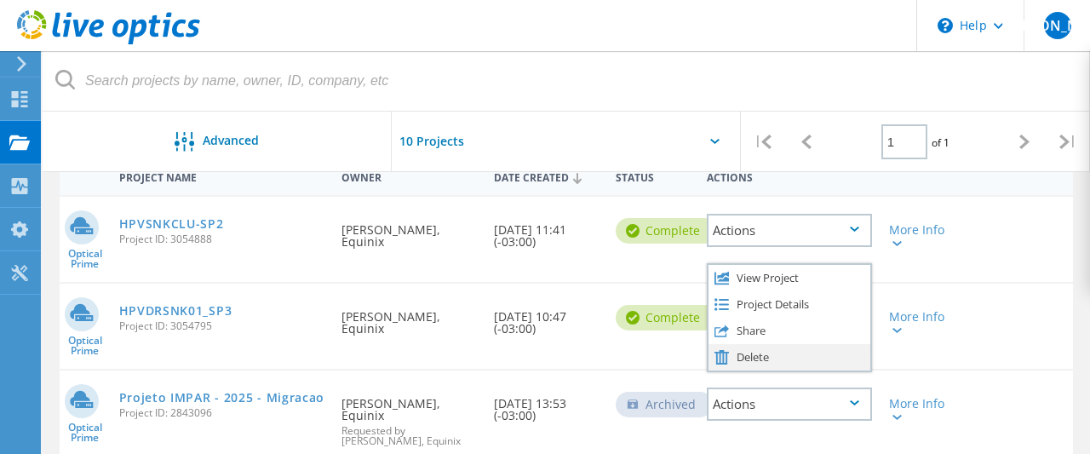
click at [803, 354] on div "Delete" at bounding box center [789, 357] width 162 height 26
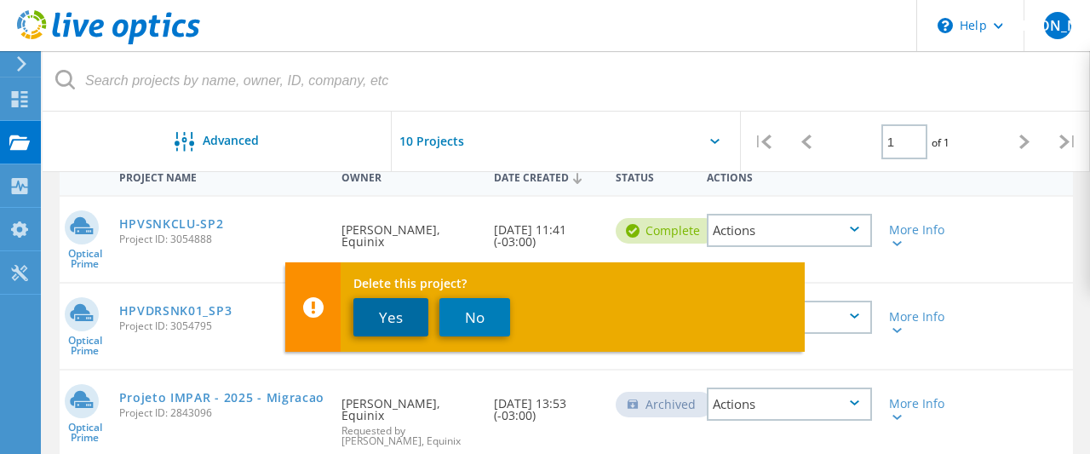
click at [396, 320] on button "Yes" at bounding box center [390, 317] width 75 height 38
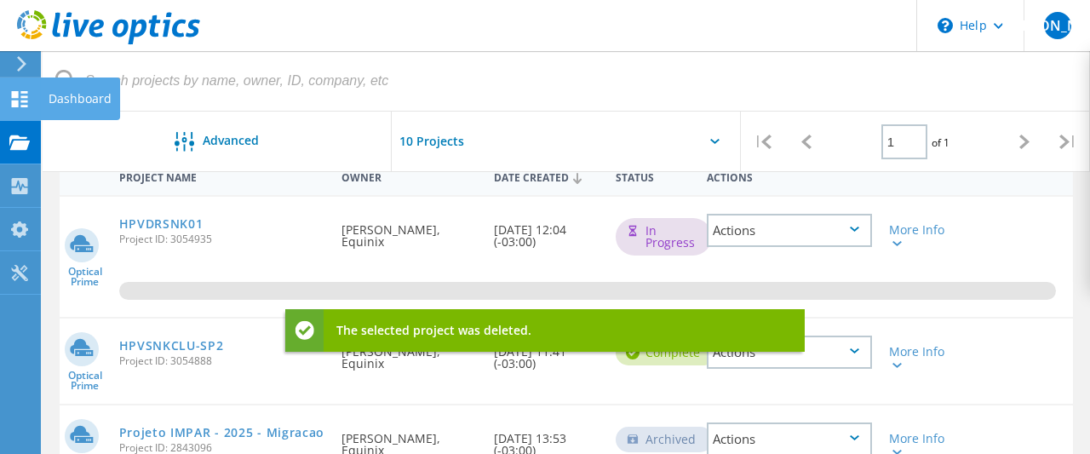
click at [66, 95] on div "Dashboard" at bounding box center [80, 99] width 63 height 12
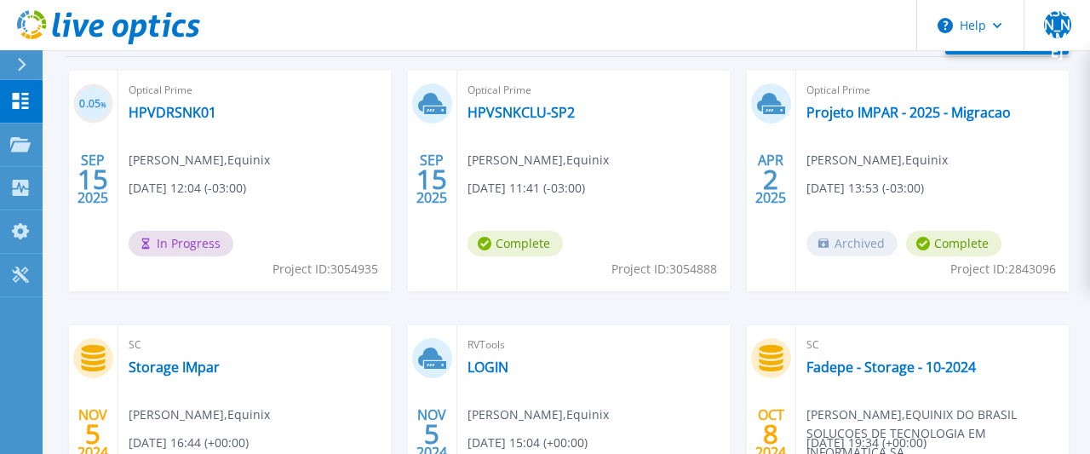
scroll to position [620, 0]
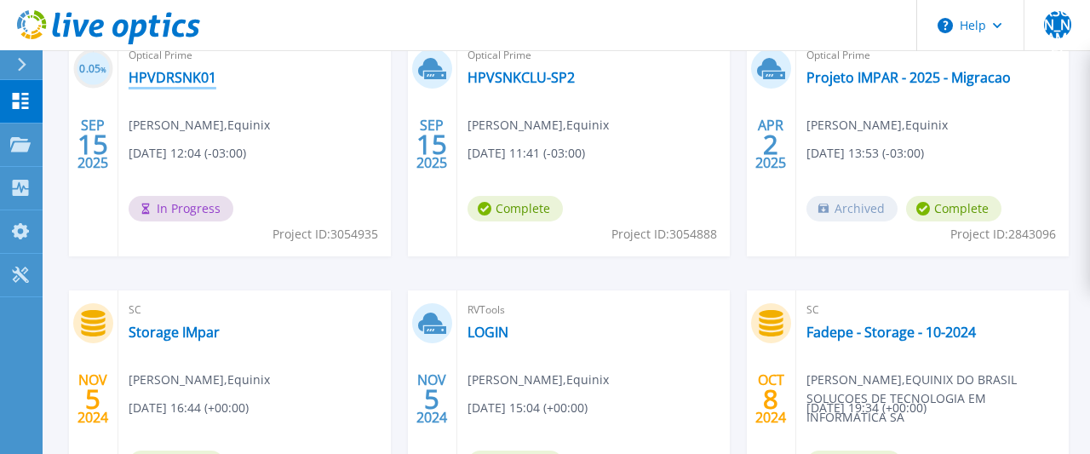
click at [185, 79] on link "HPVDRSNK01" at bounding box center [173, 77] width 88 height 17
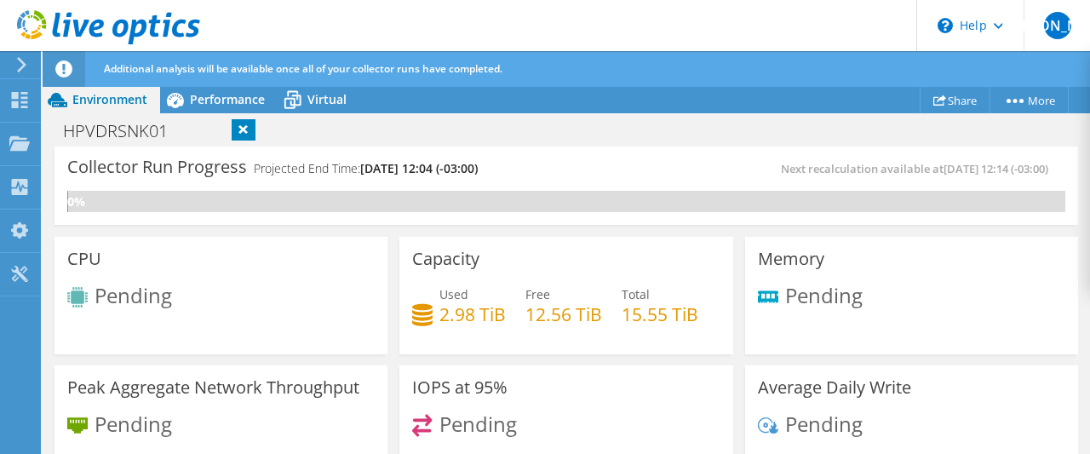
click at [181, 132] on h1 "HPVDRSNK01" at bounding box center [124, 131] width 139 height 19
click at [232, 130] on link at bounding box center [234, 129] width 24 height 21
click at [959, 100] on link "Share" at bounding box center [955, 100] width 71 height 26
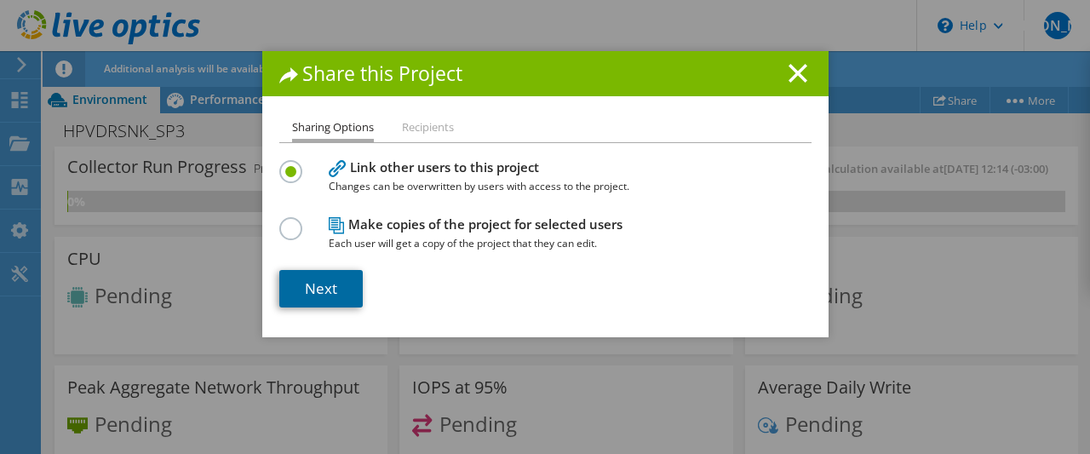
click at [330, 291] on link "Next" at bounding box center [320, 288] width 83 height 37
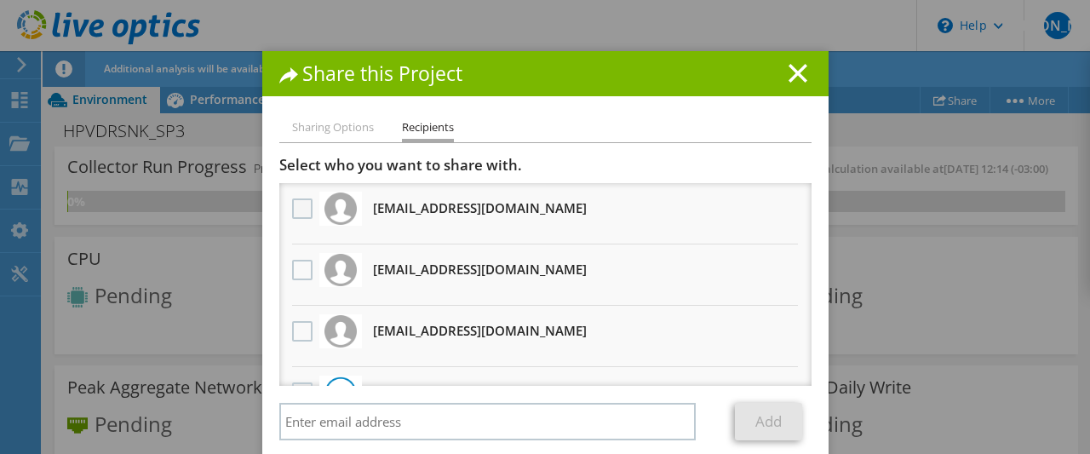
click at [300, 204] on label at bounding box center [304, 208] width 25 height 20
click at [0, 0] on input "checkbox" at bounding box center [0, 0] width 0 height 0
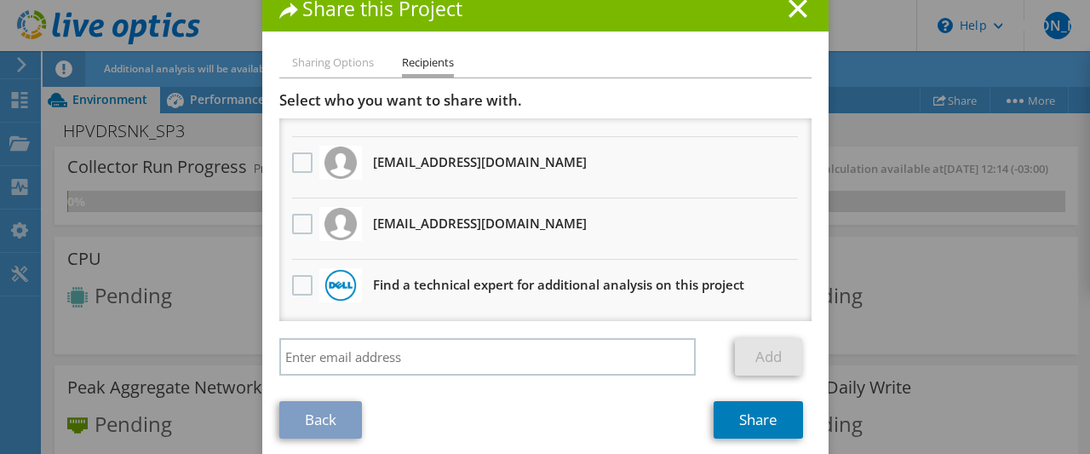
scroll to position [80, 0]
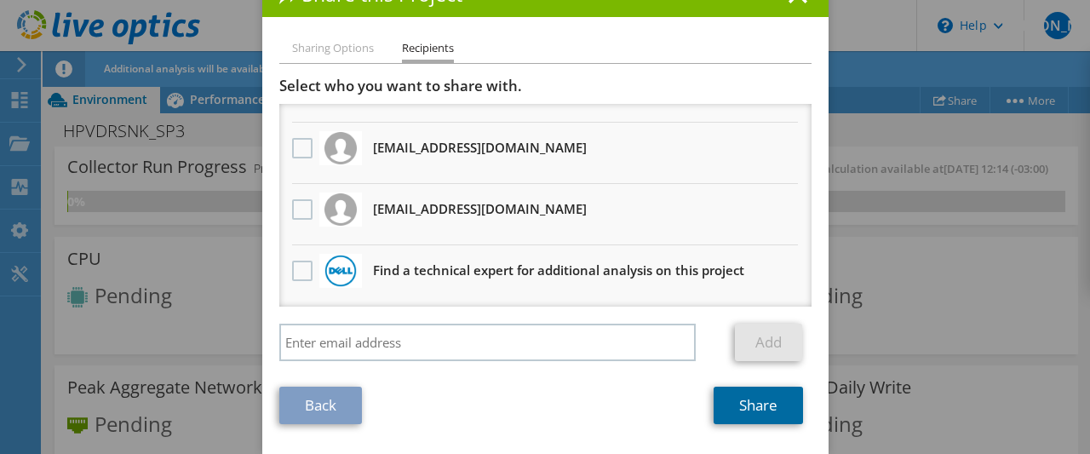
click at [752, 404] on link "Share" at bounding box center [758, 405] width 89 height 37
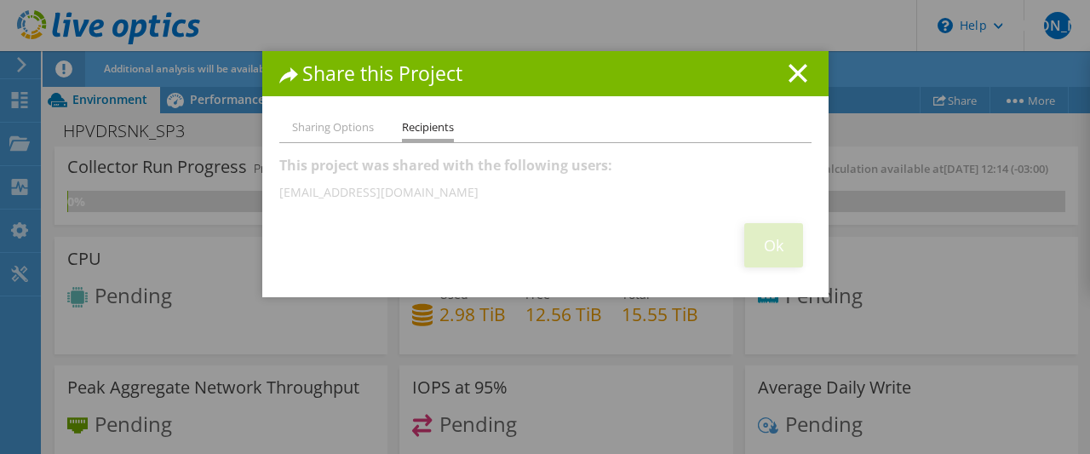
scroll to position [0, 0]
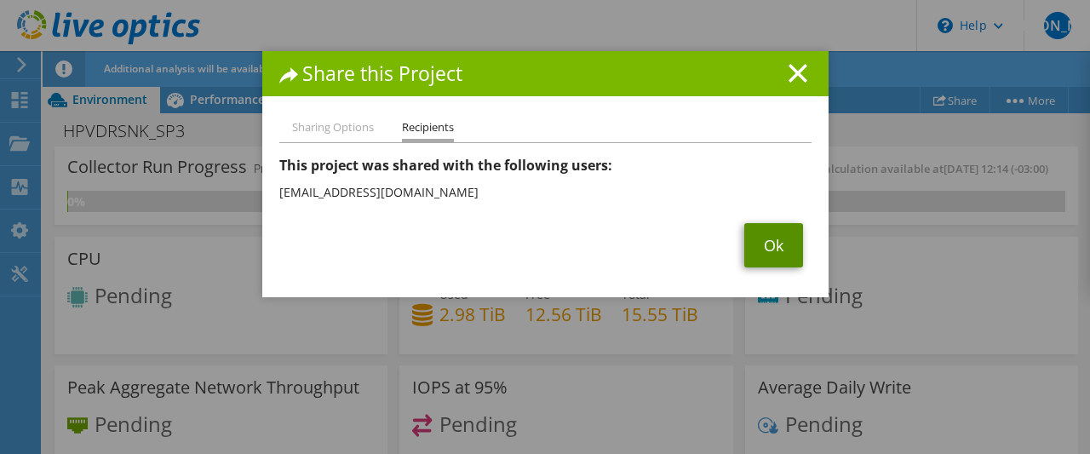
click at [772, 240] on link "Ok" at bounding box center [773, 245] width 59 height 44
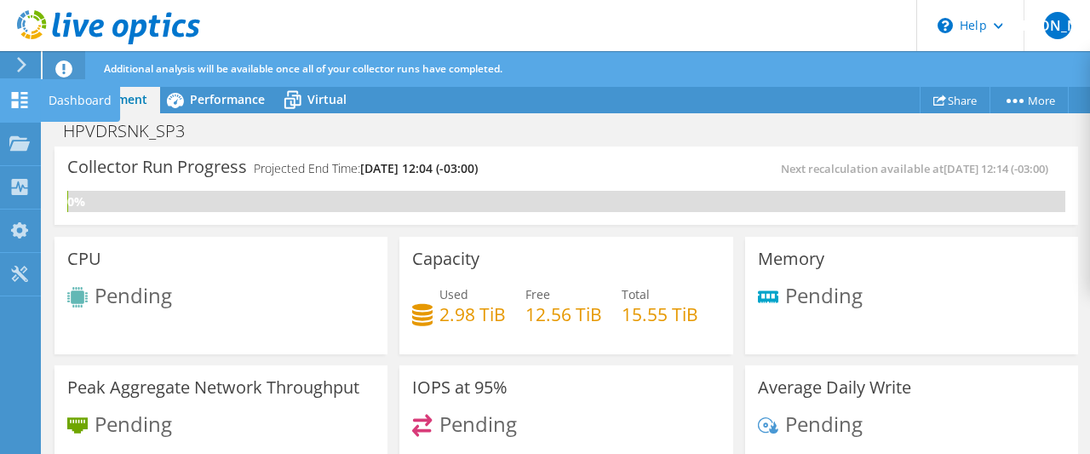
click at [66, 98] on div "Dashboard" at bounding box center [80, 100] width 80 height 43
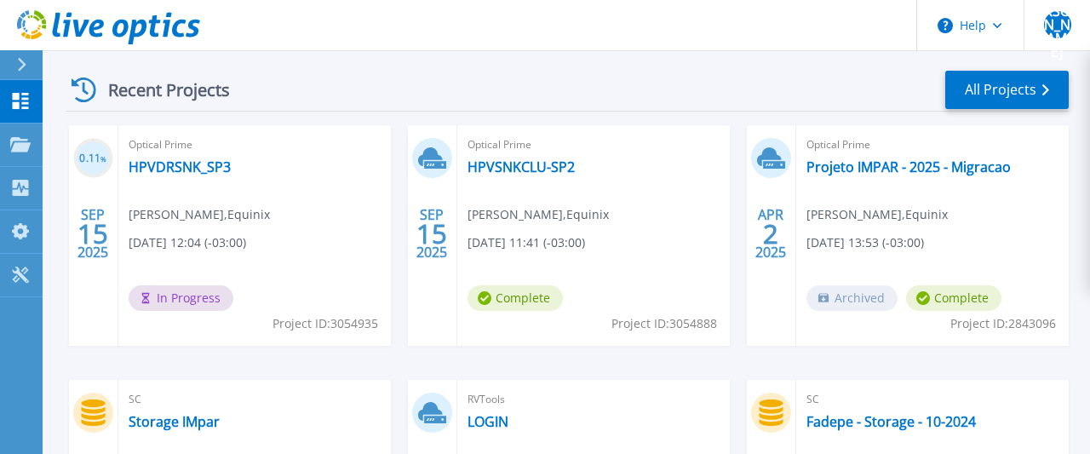
scroll to position [531, 0]
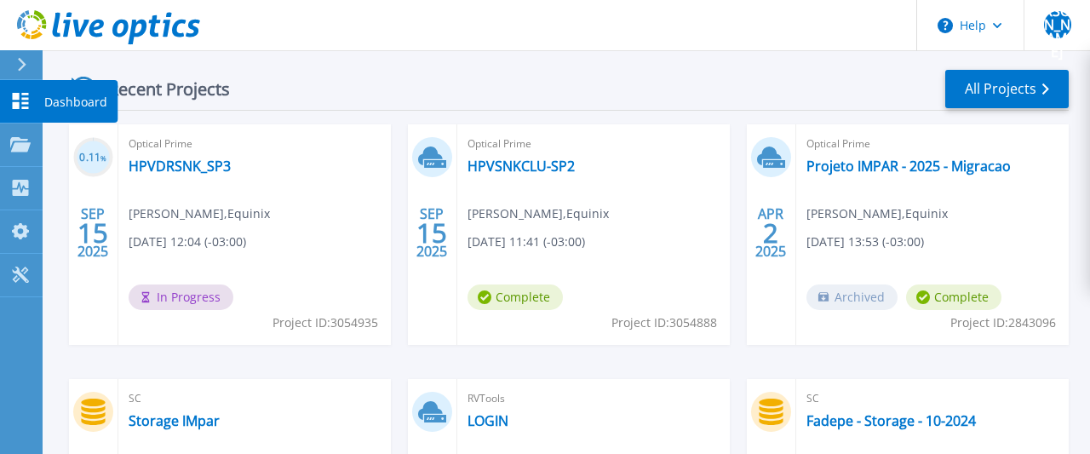
click at [65, 97] on p "Dashboard" at bounding box center [75, 102] width 63 height 44
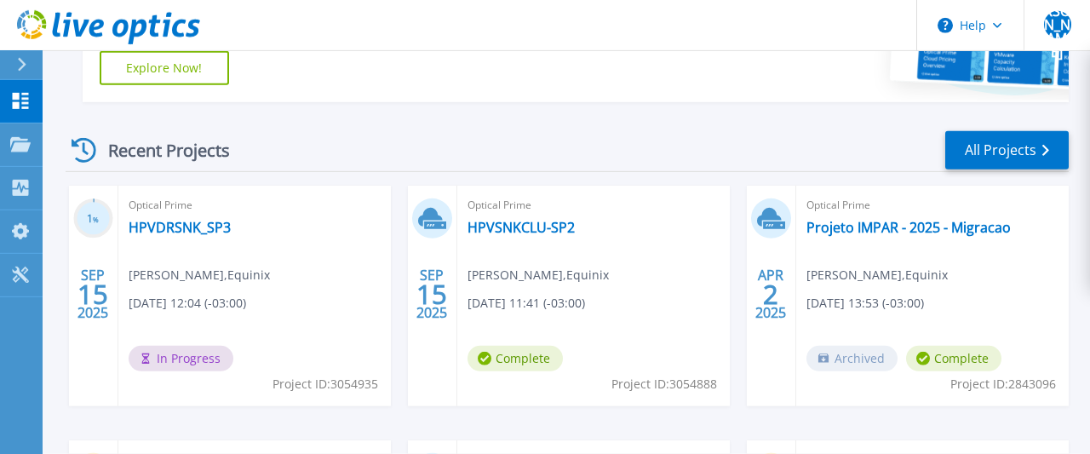
scroll to position [443, 0]
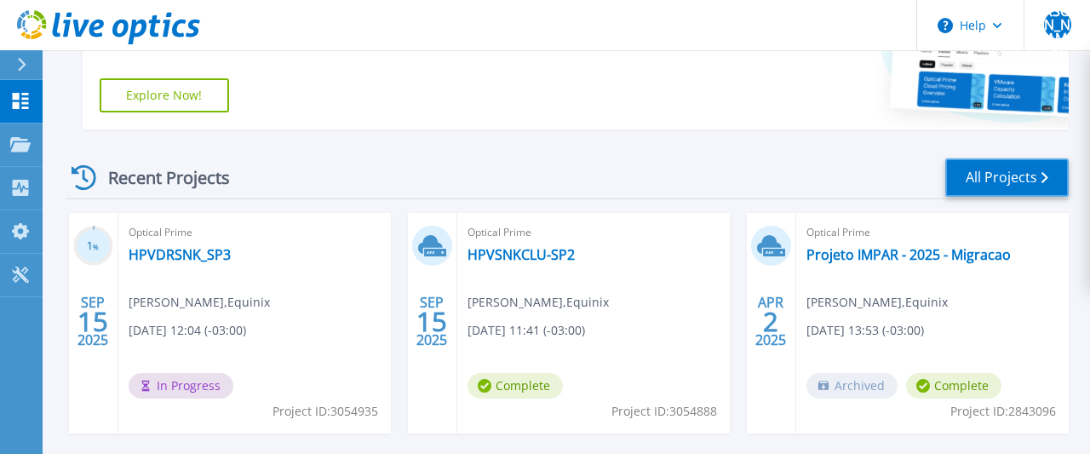
click at [1001, 176] on link "All Projects" at bounding box center [1006, 177] width 123 height 38
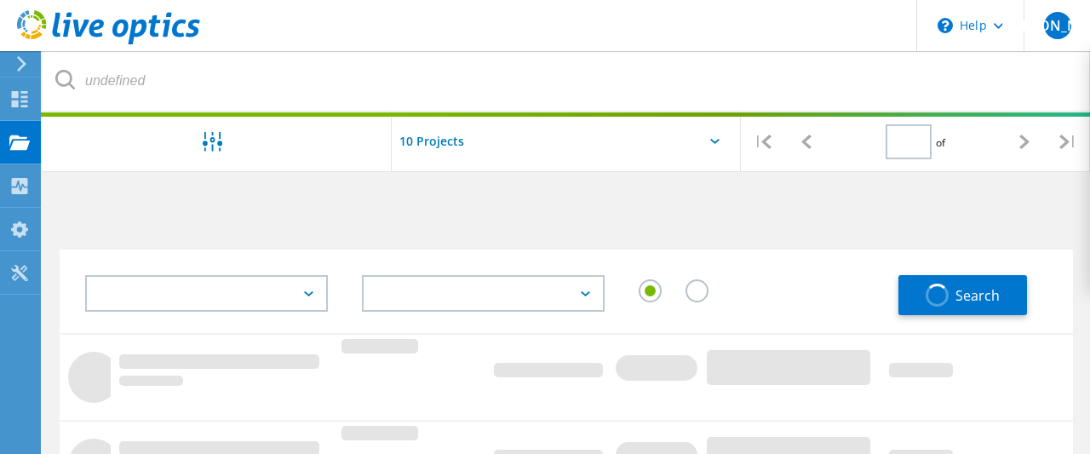
type input "1"
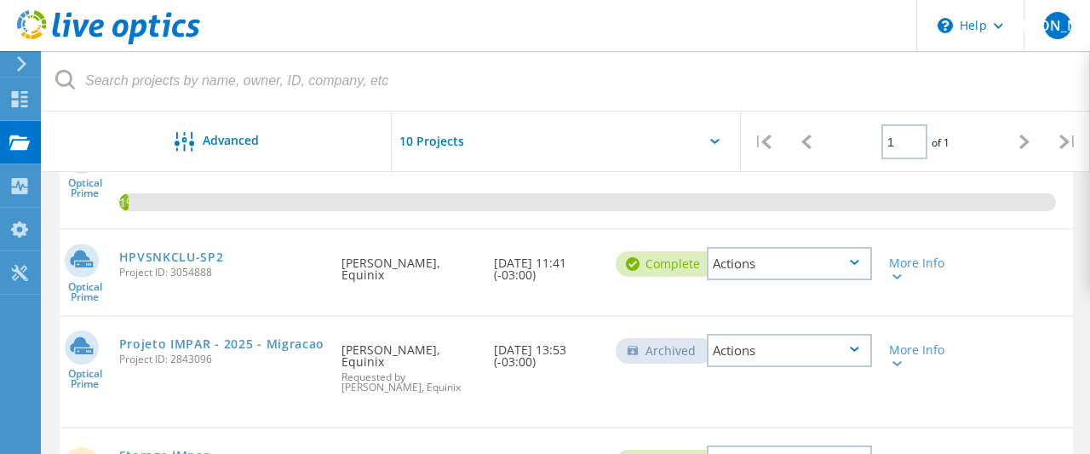
scroll to position [177, 0]
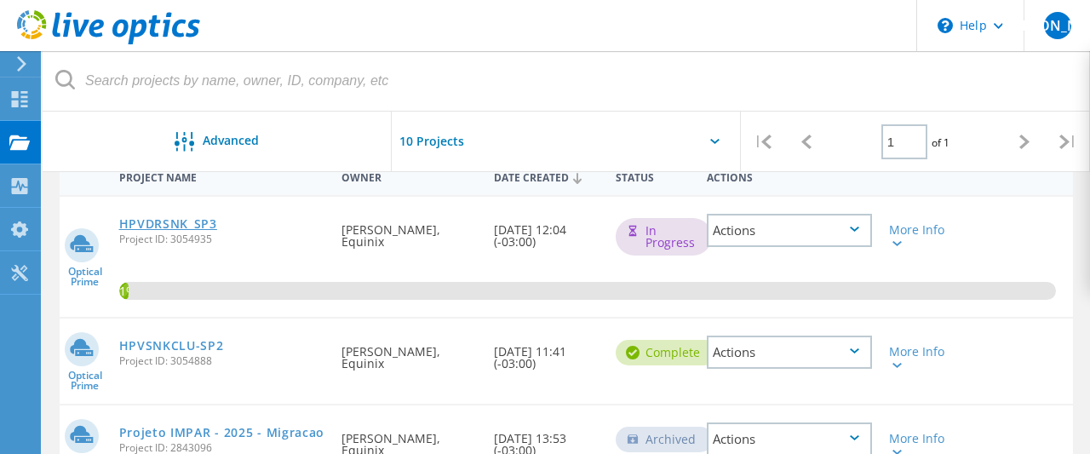
click at [187, 225] on link "HPVDRSNK_SP3" at bounding box center [168, 224] width 98 height 12
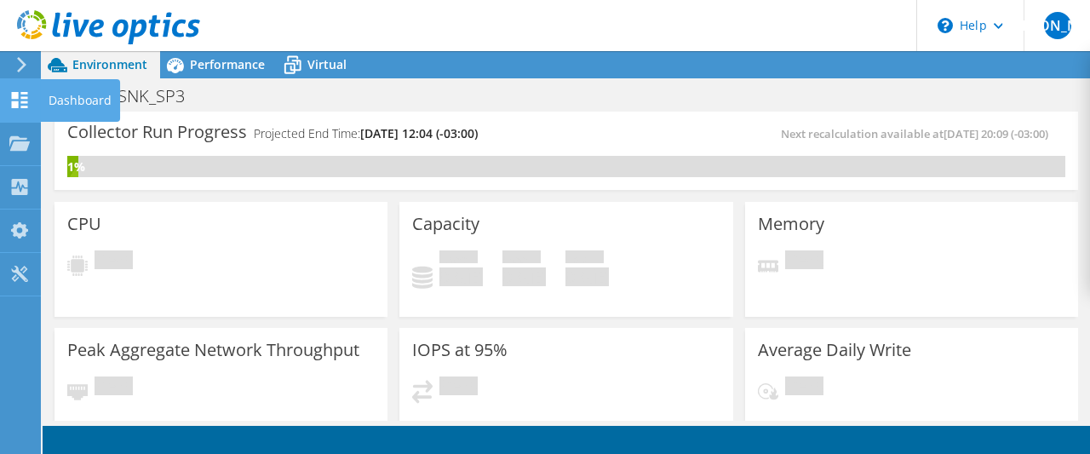
click at [68, 101] on div "Dashboard" at bounding box center [80, 100] width 80 height 43
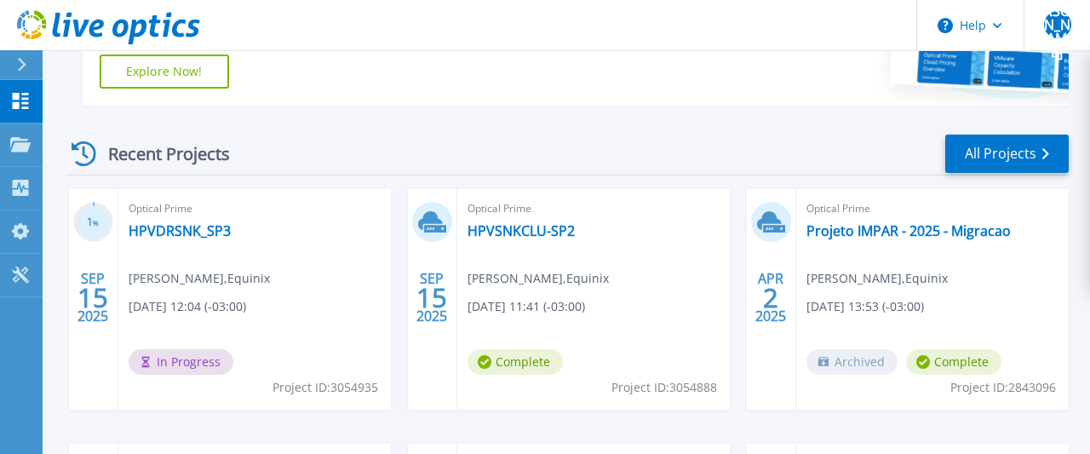
scroll to position [354, 0]
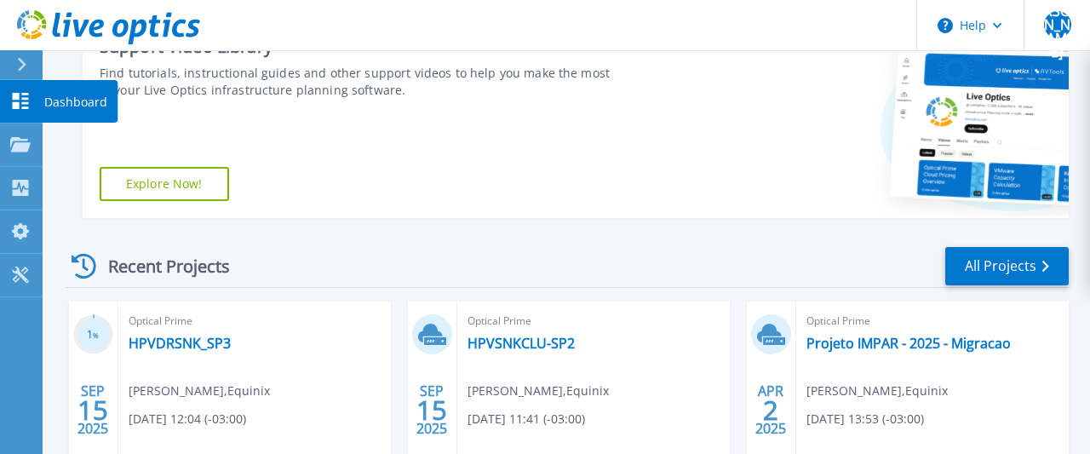
click at [66, 100] on p "Dashboard" at bounding box center [75, 102] width 63 height 44
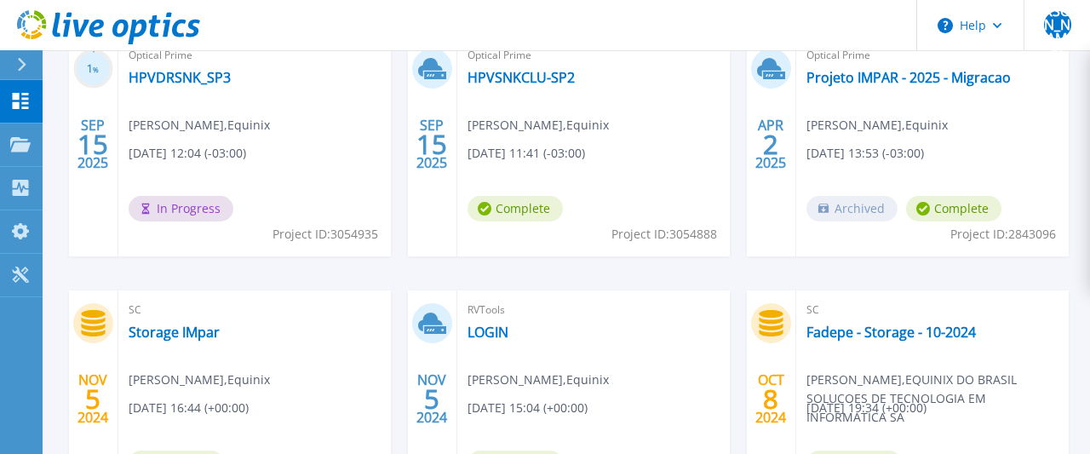
scroll to position [531, 0]
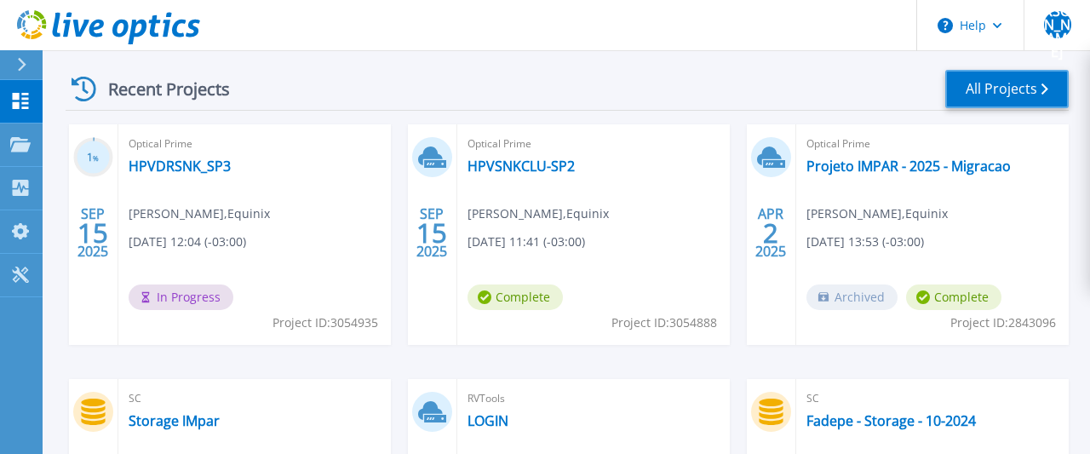
click at [999, 84] on link "All Projects" at bounding box center [1006, 89] width 123 height 38
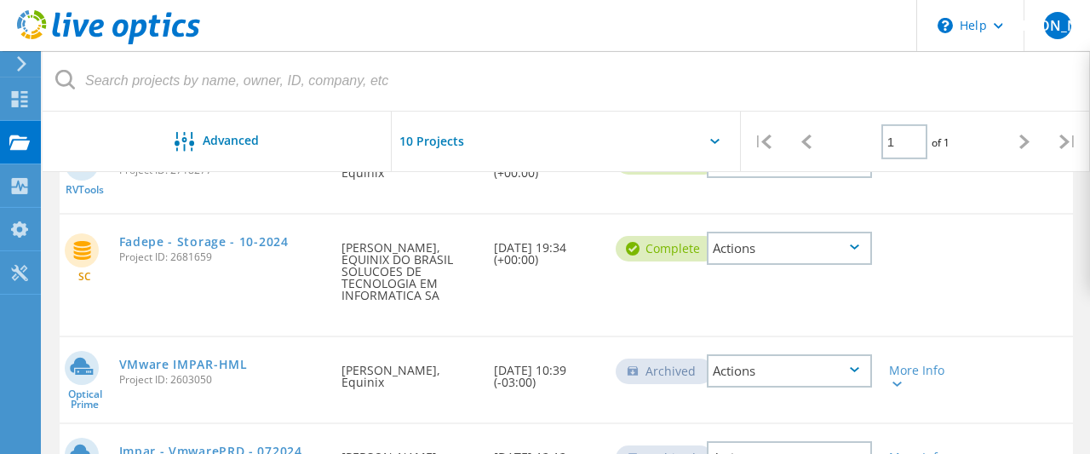
scroll to position [620, 0]
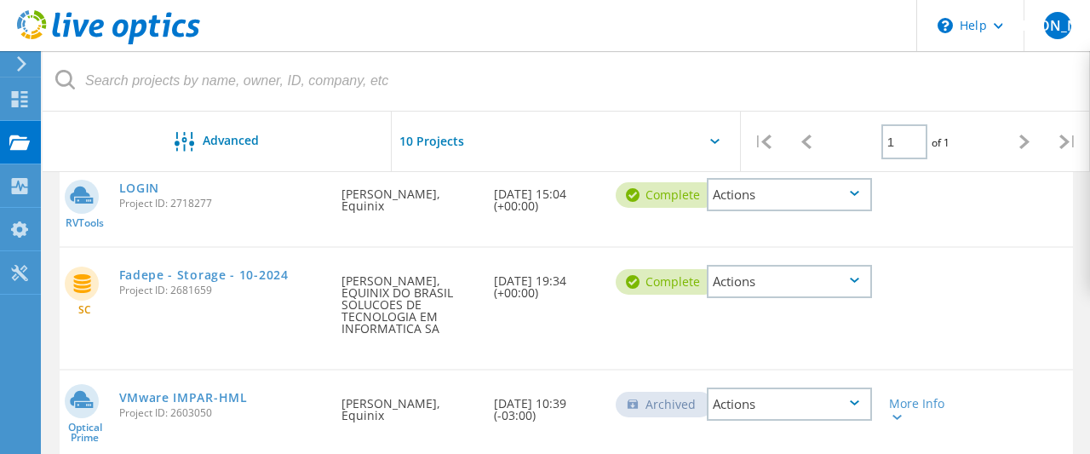
click at [766, 273] on div "Actions" at bounding box center [789, 281] width 165 height 33
click at [612, 330] on div "SC Fadepe - Storage - 10-2024 Project ID: 2681659 Requested By Brunno Figueired…" at bounding box center [566, 308] width 1013 height 121
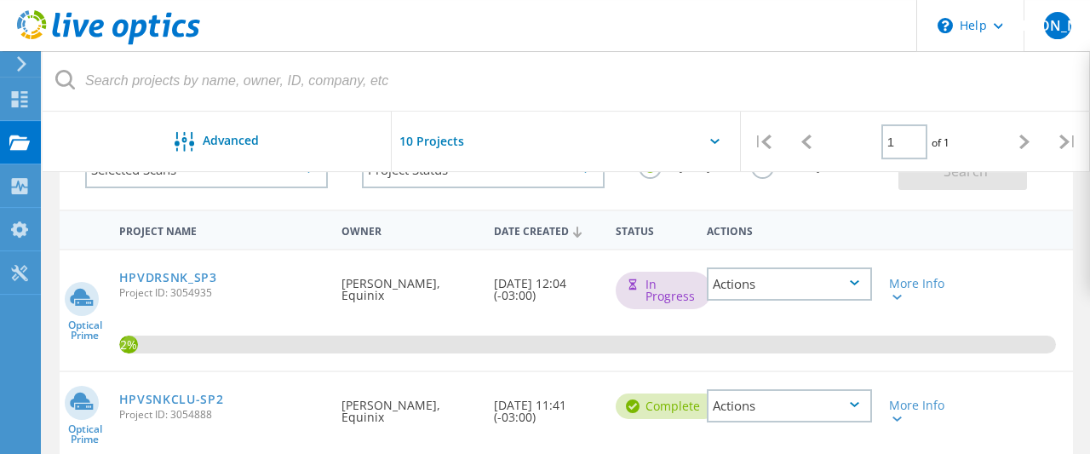
scroll to position [89, 0]
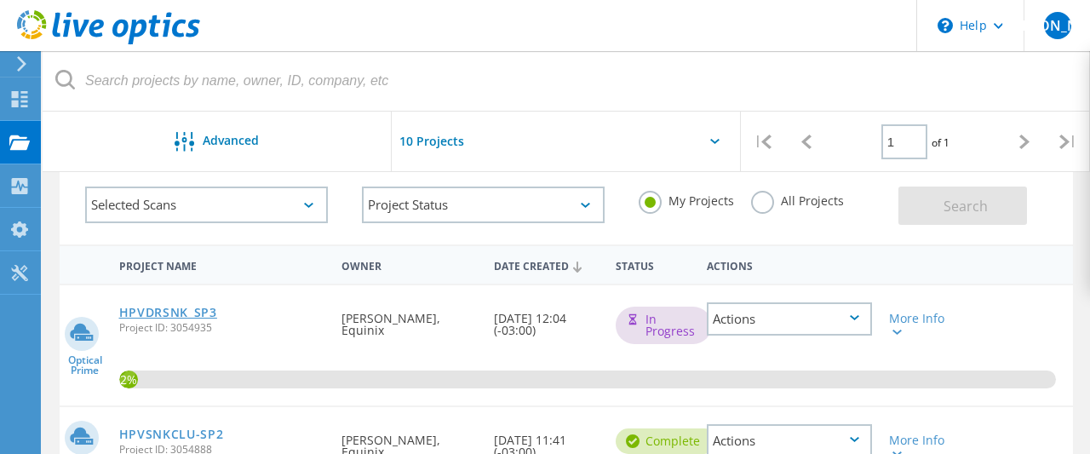
click at [181, 310] on link "HPVDRSNK_SP3" at bounding box center [168, 313] width 98 height 12
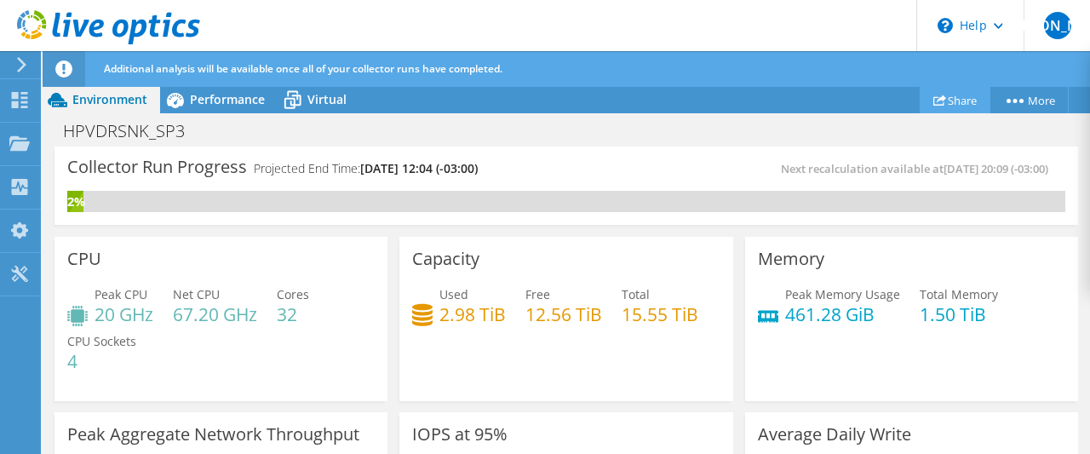
click at [955, 97] on link "Share" at bounding box center [955, 100] width 71 height 26
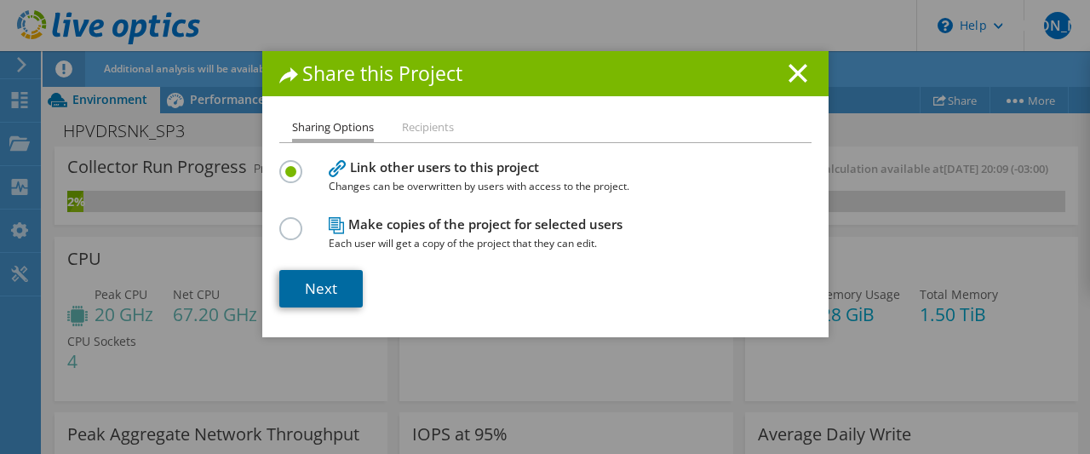
click at [332, 290] on link "Next" at bounding box center [320, 288] width 83 height 37
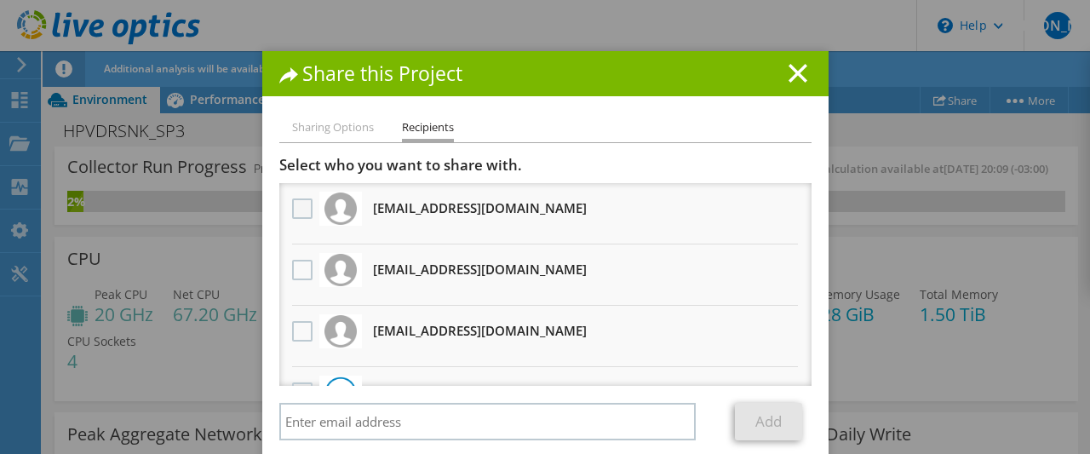
click at [302, 205] on label at bounding box center [304, 208] width 25 height 20
click at [0, 0] on input "checkbox" at bounding box center [0, 0] width 0 height 0
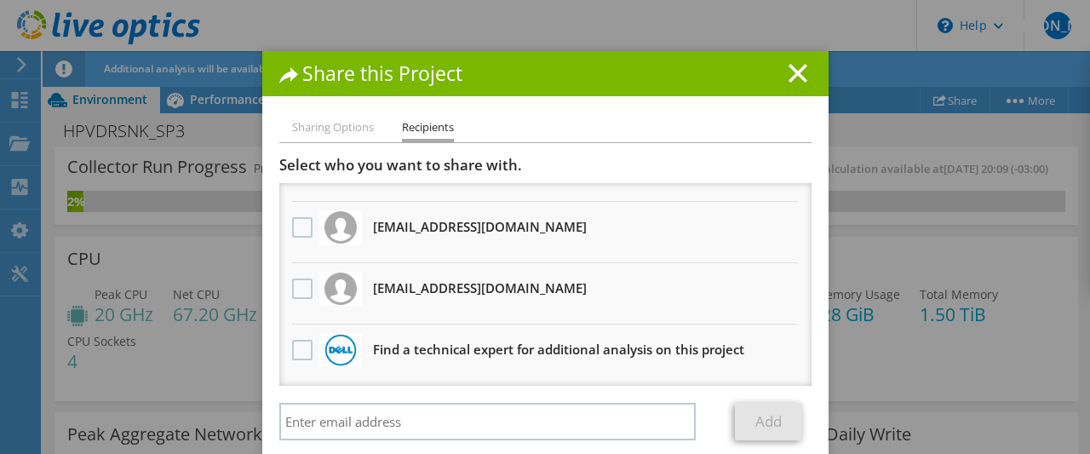
scroll to position [80, 0]
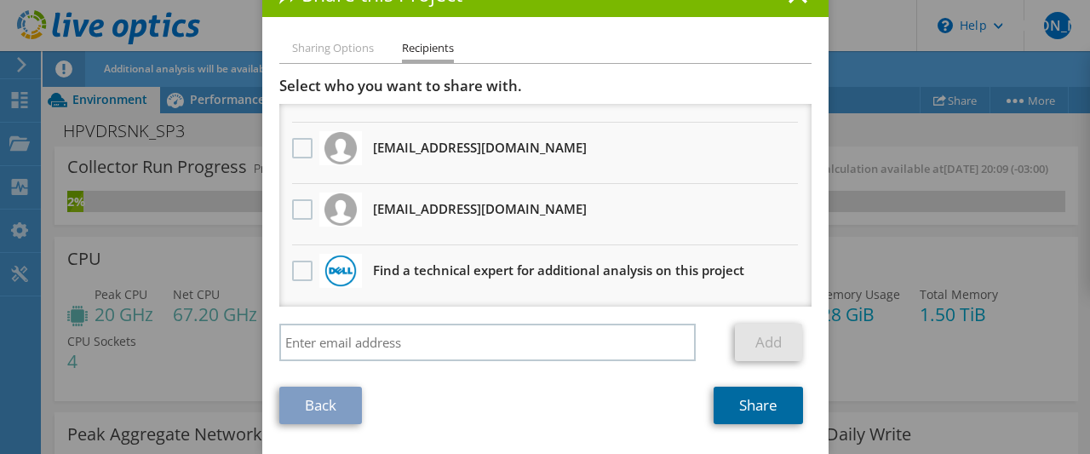
click at [771, 404] on link "Share" at bounding box center [758, 405] width 89 height 37
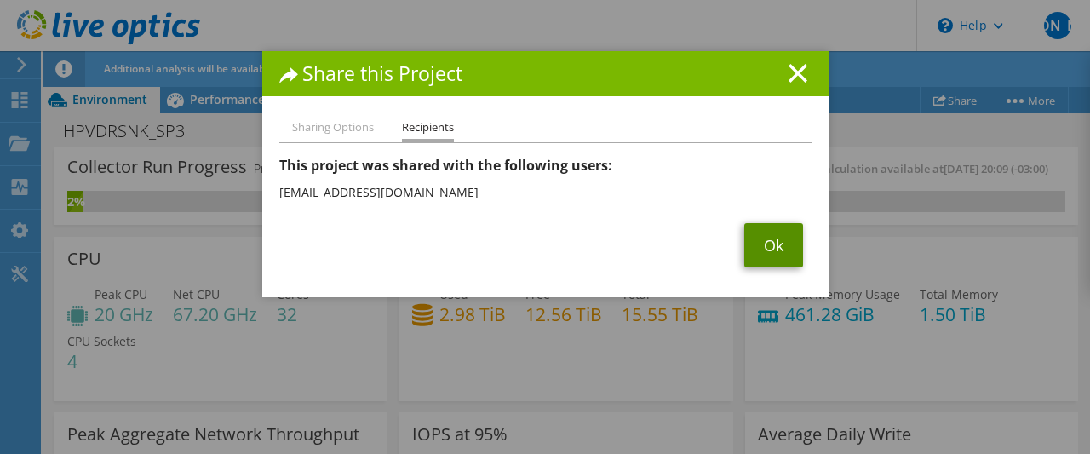
click at [777, 247] on link "Ok" at bounding box center [773, 245] width 59 height 44
